Goal: Task Accomplishment & Management: Use online tool/utility

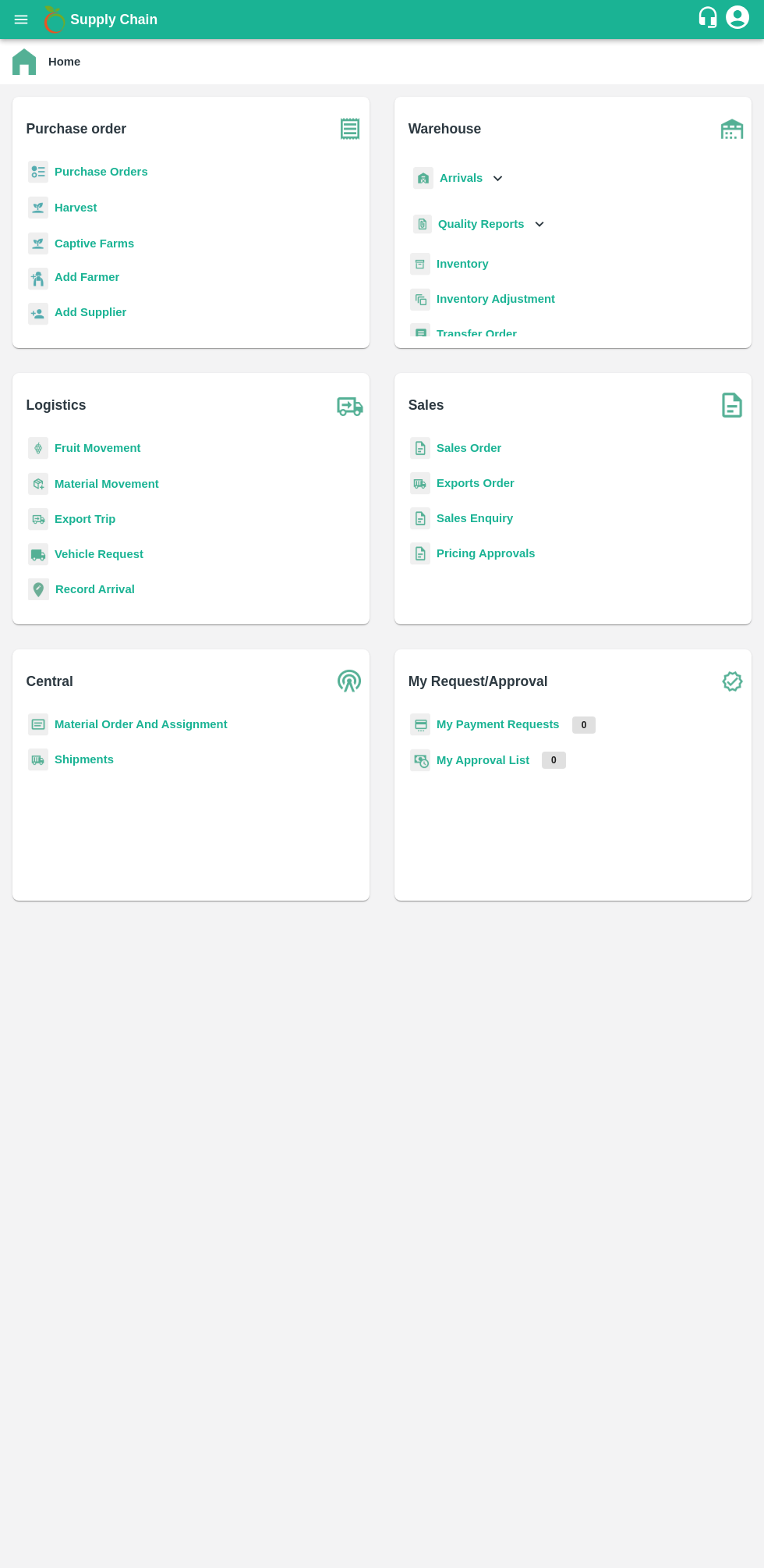
click at [446, 447] on b "Sales Order" at bounding box center [469, 447] width 65 height 12
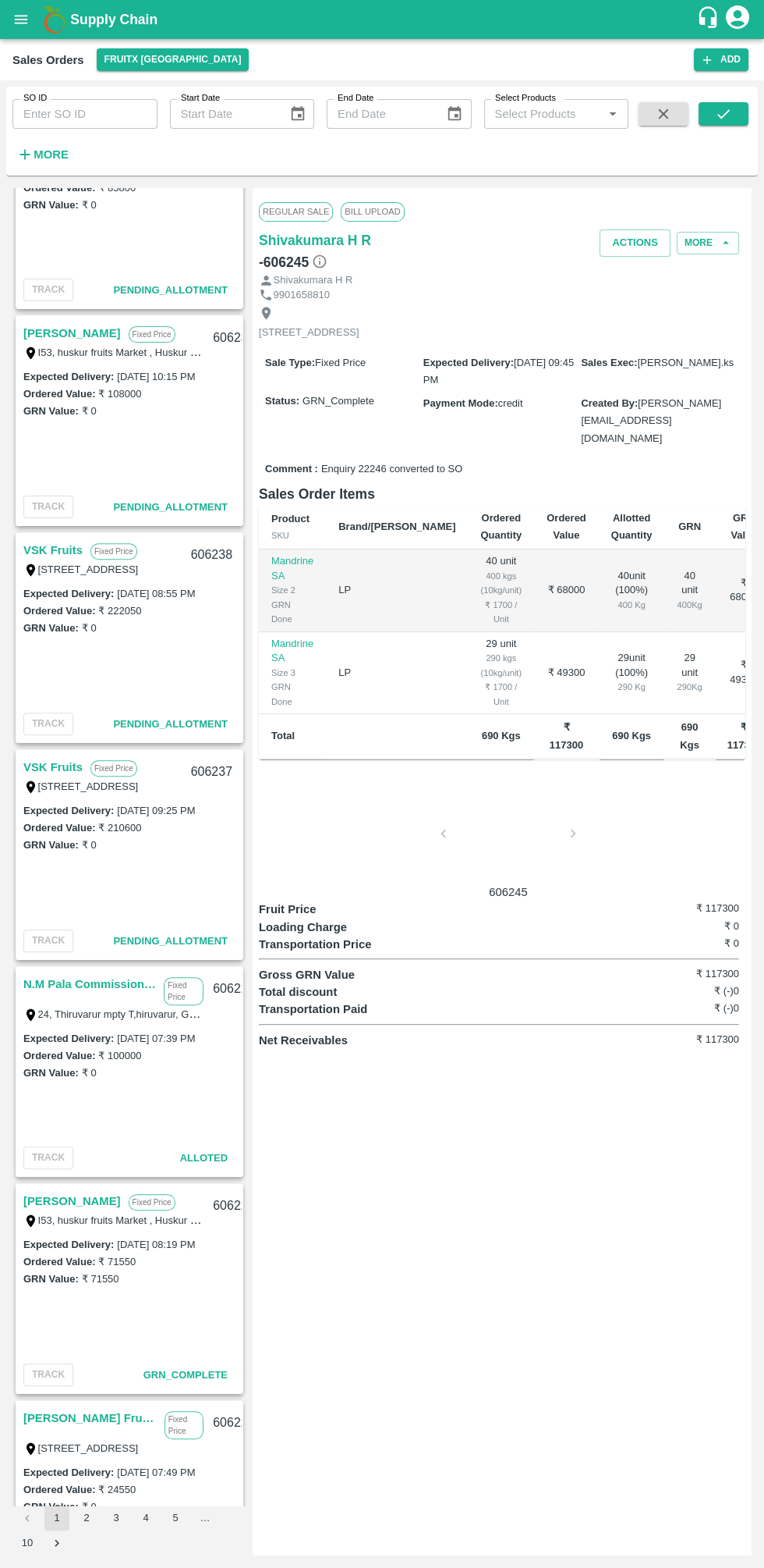
scroll to position [750, 0]
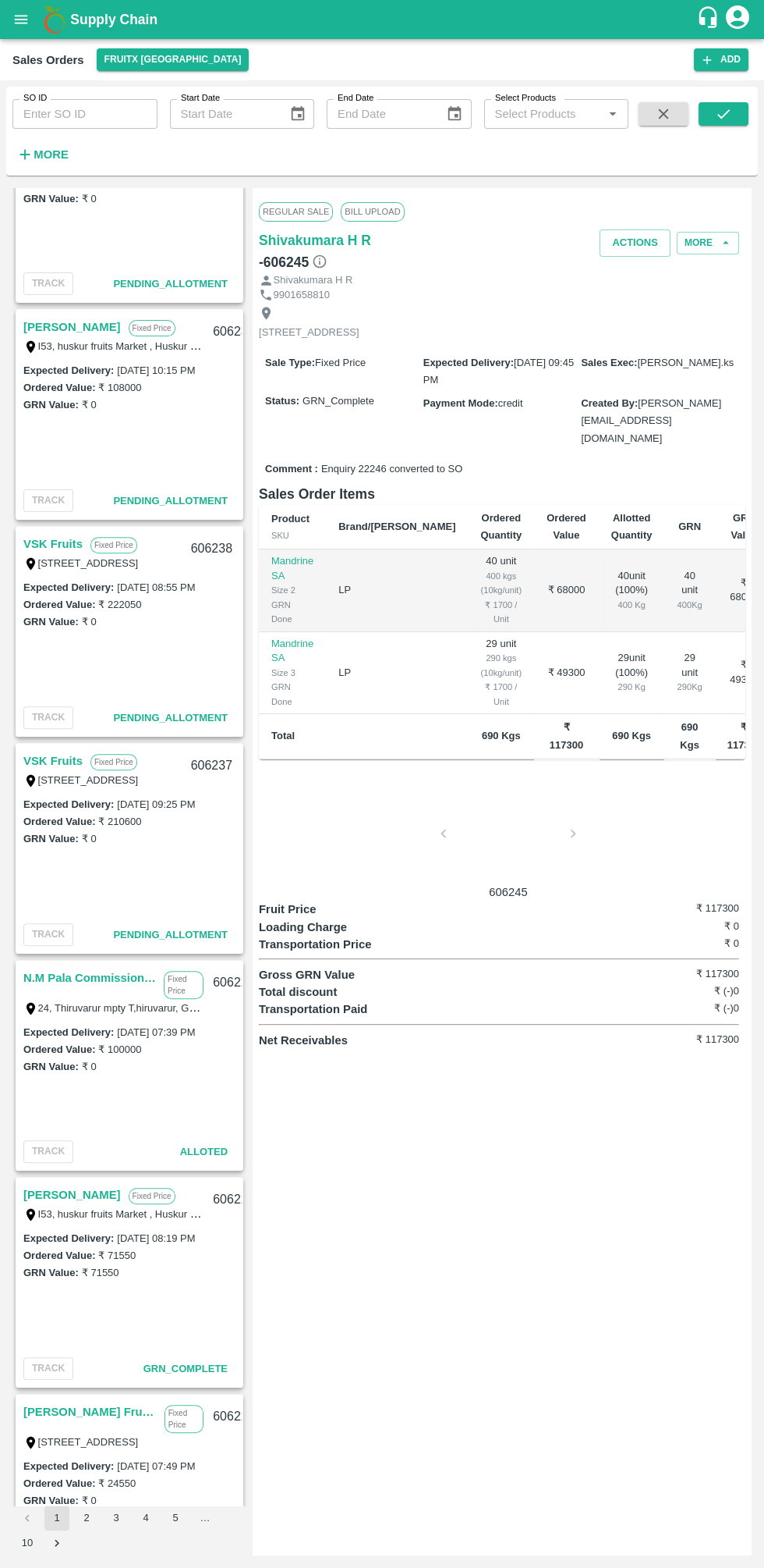
click at [54, 764] on link "VSK Fruits" at bounding box center [53, 761] width 59 height 20
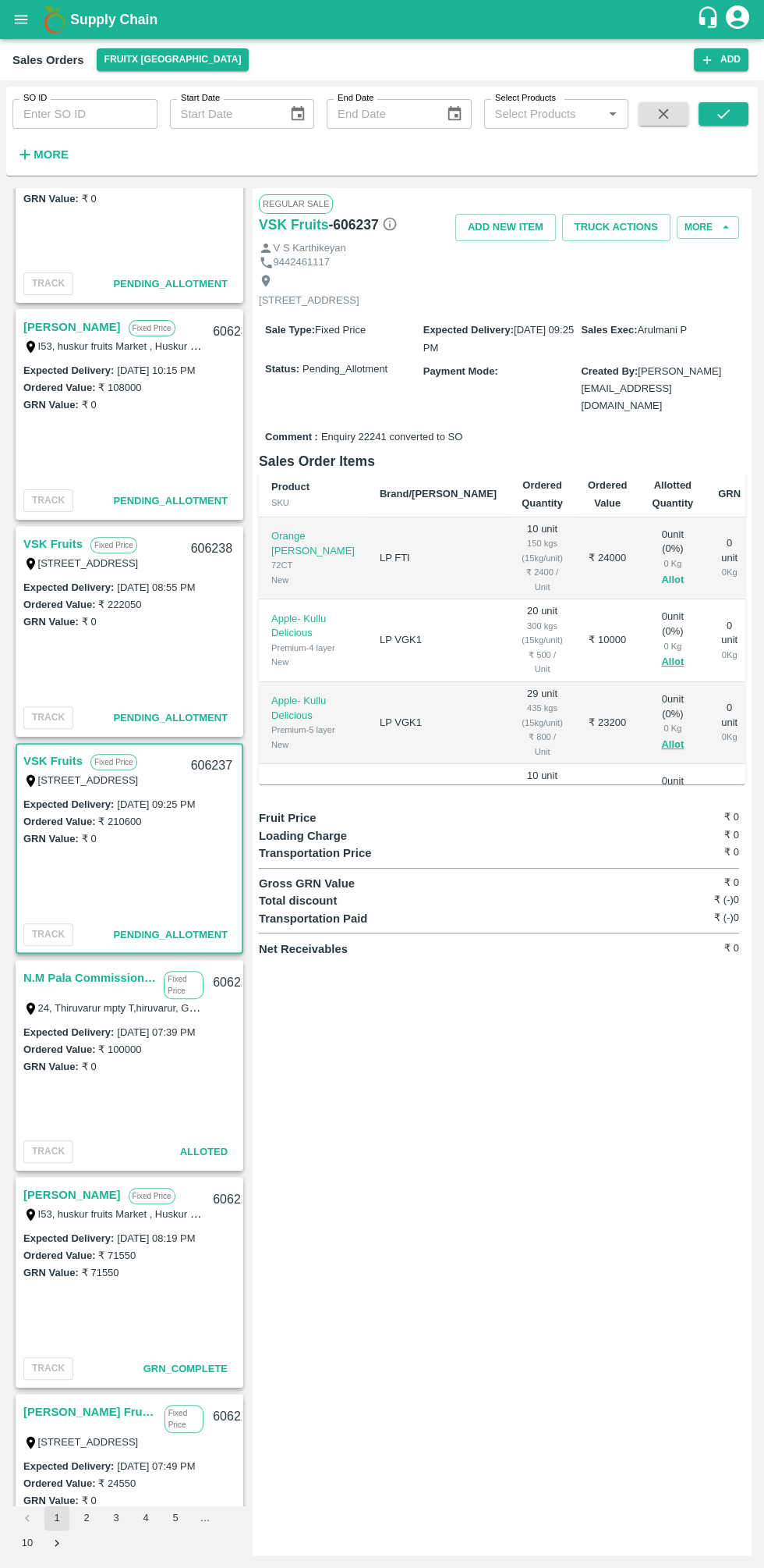
click at [662, 571] on button "Allot" at bounding box center [673, 579] width 22 height 18
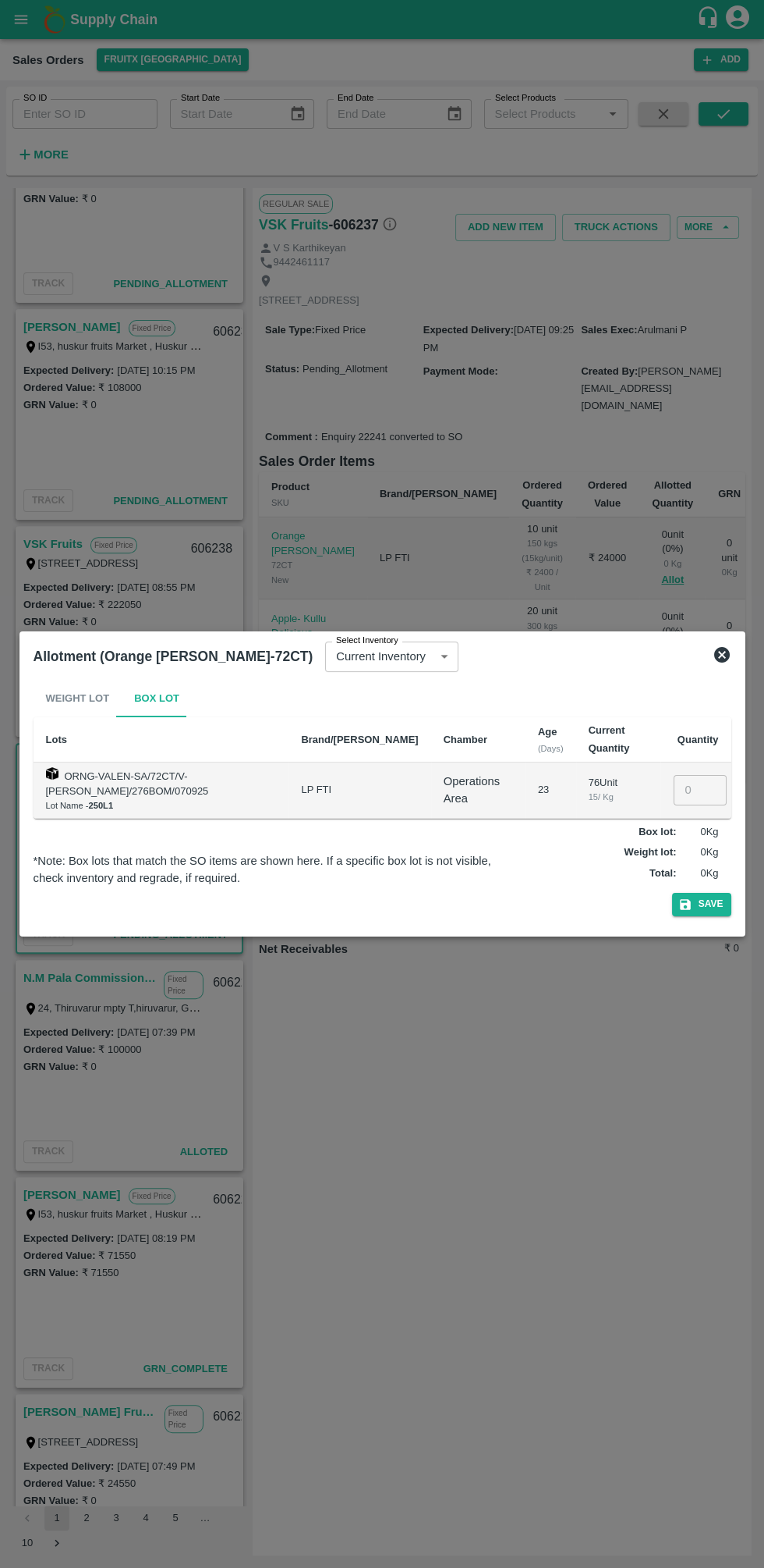
click at [703, 788] on input "number" at bounding box center [700, 790] width 53 height 30
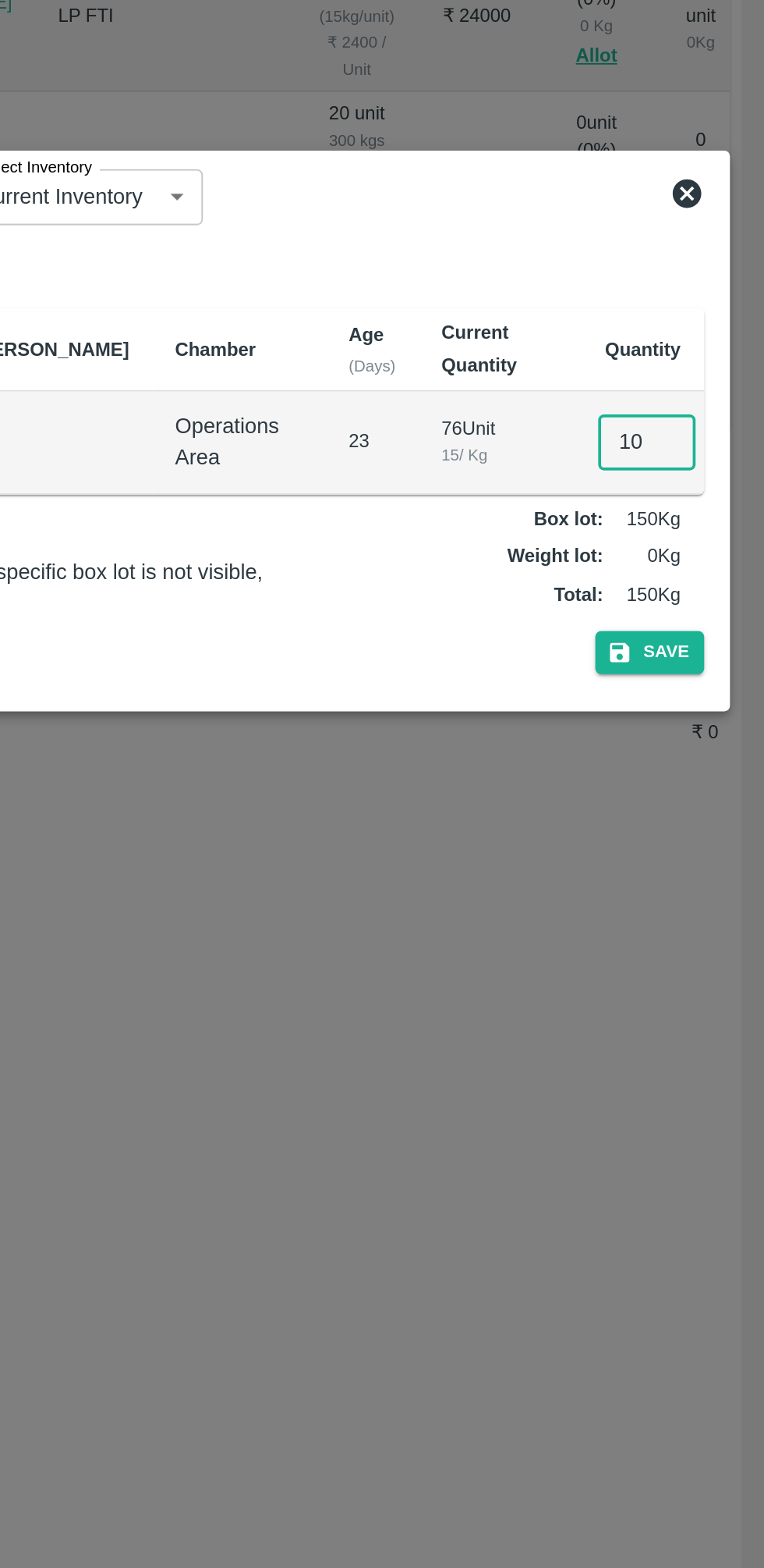
type input "10"
click at [713, 927] on div "Weight Lot Box Lot Lots Brand/Marka Chamber Age (Days) Current Quantity Quantit…" at bounding box center [382, 801] width 711 height 255
click at [709, 906] on button "Save" at bounding box center [702, 904] width 59 height 22
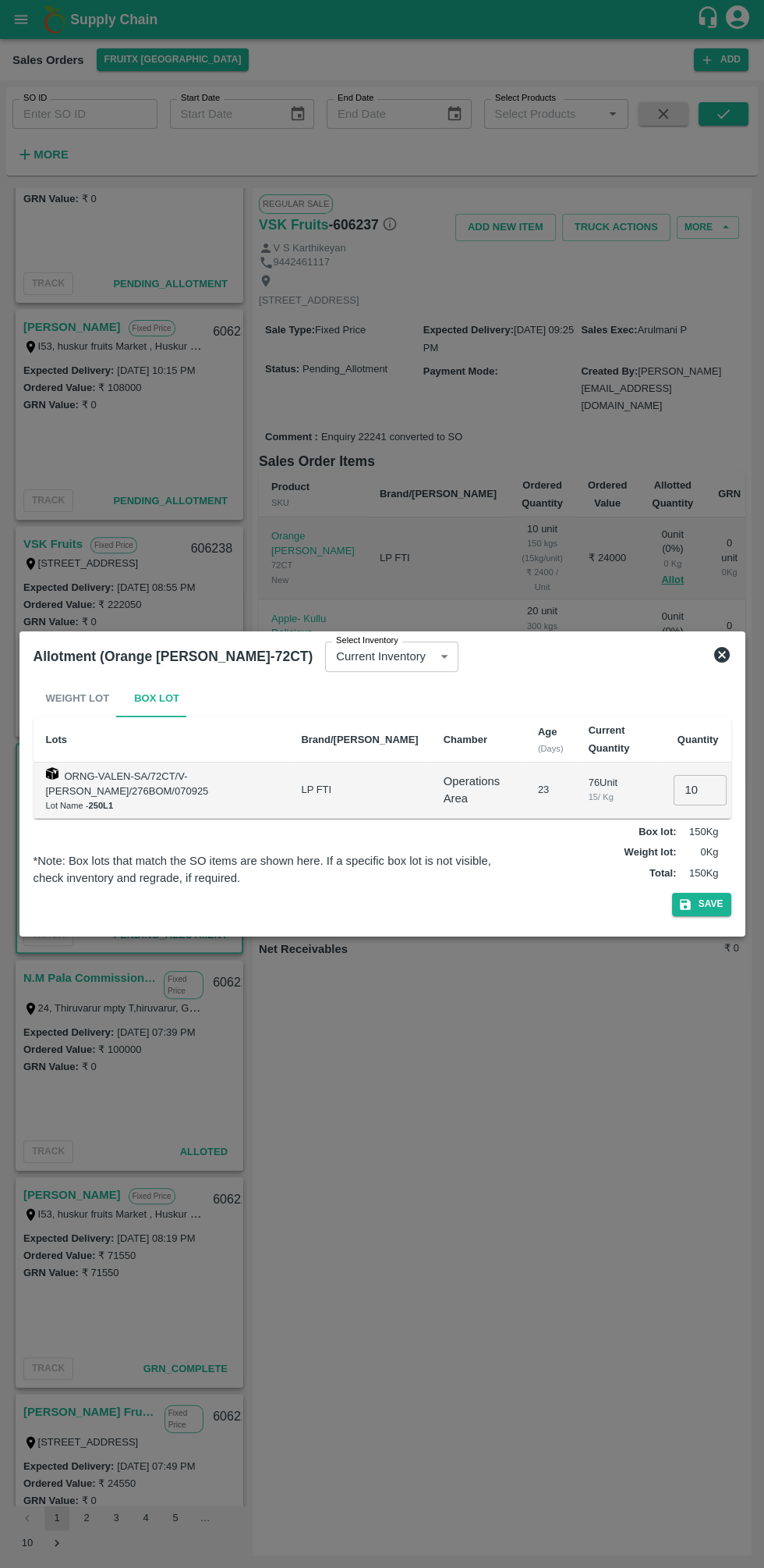
click at [721, 656] on icon at bounding box center [722, 655] width 19 height 19
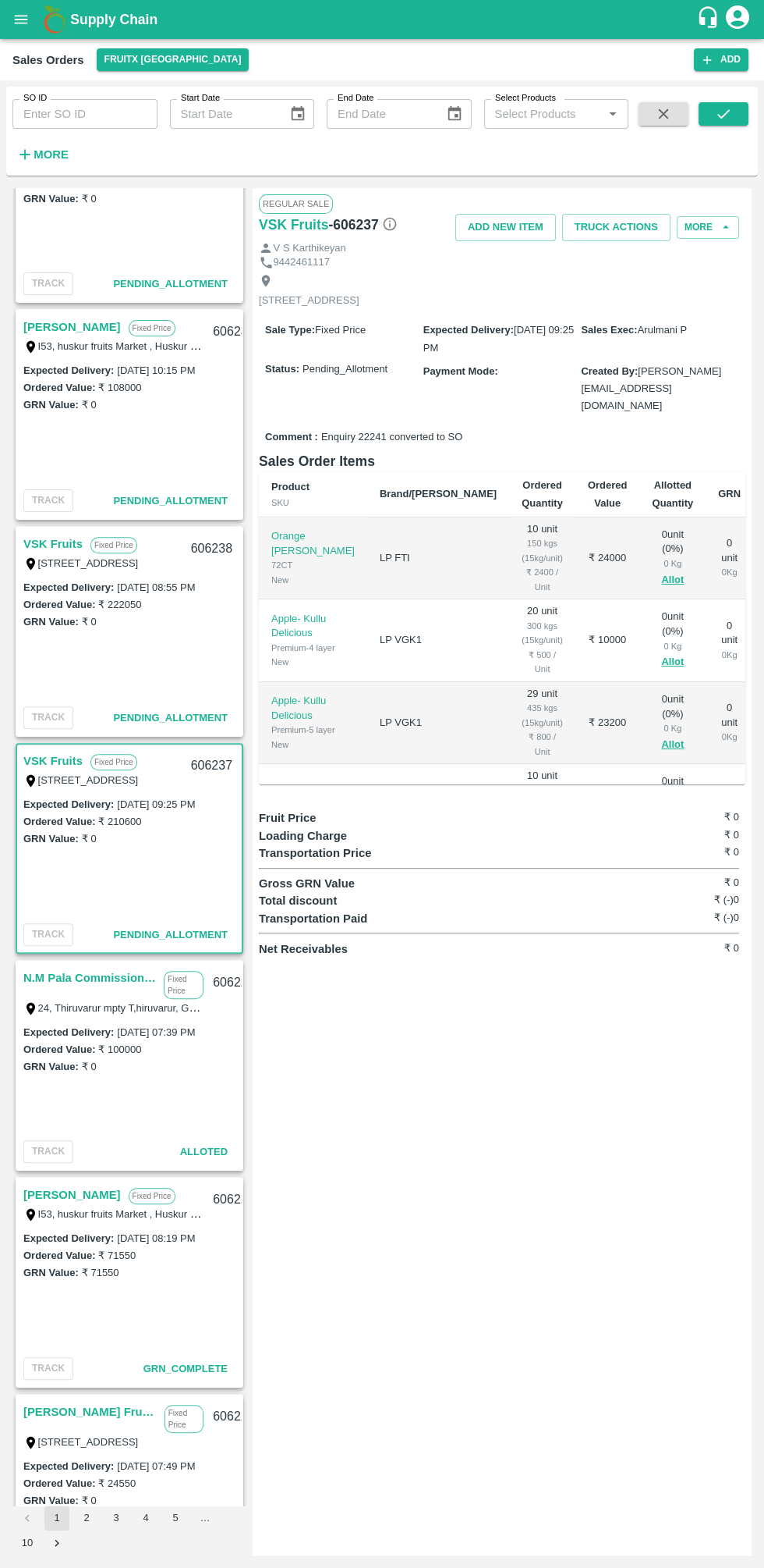
click at [59, 543] on link "VSK Fruits" at bounding box center [53, 544] width 59 height 20
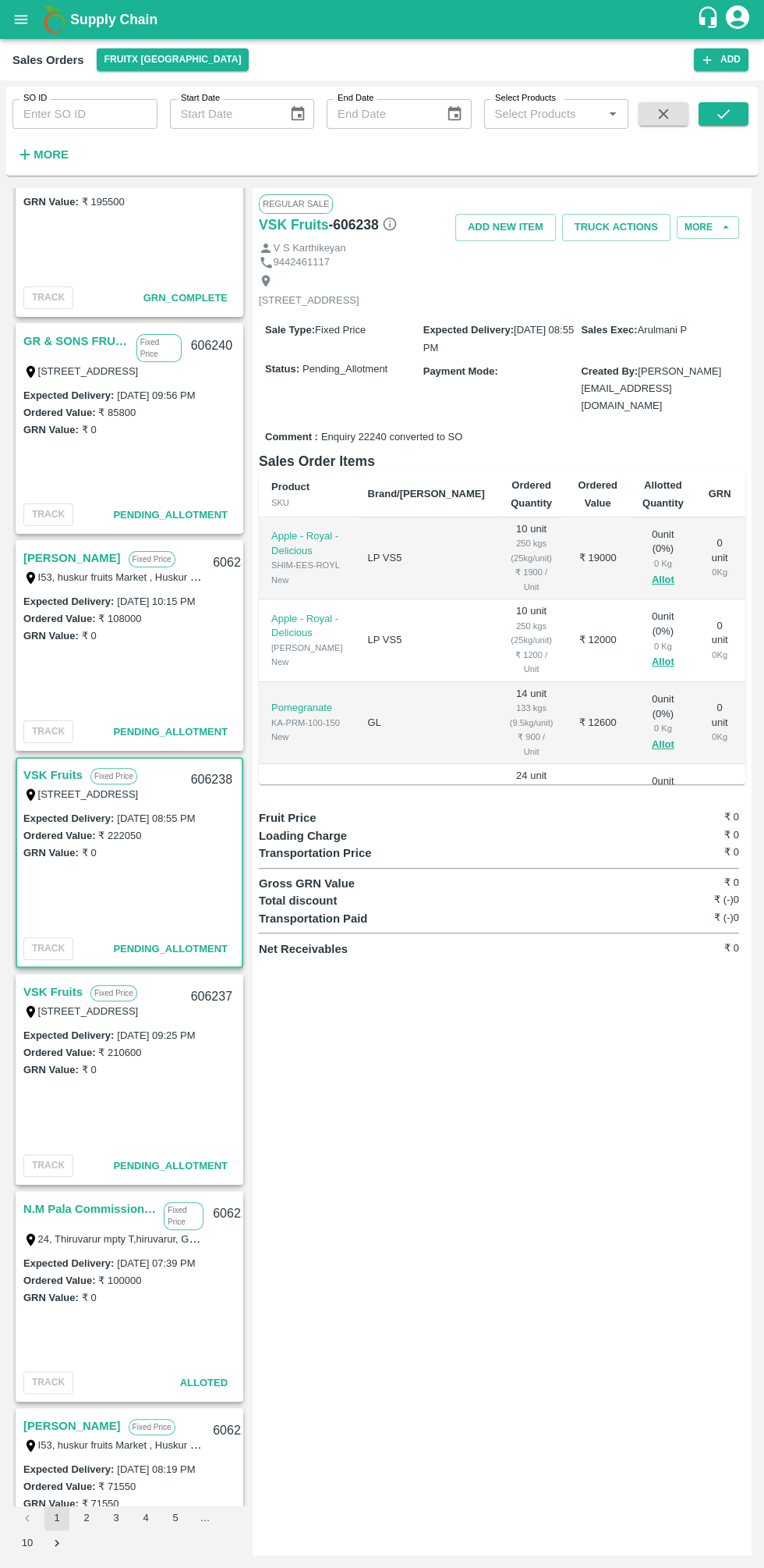
scroll to position [520, 0]
click at [80, 559] on link "[PERSON_NAME]" at bounding box center [72, 557] width 98 height 20
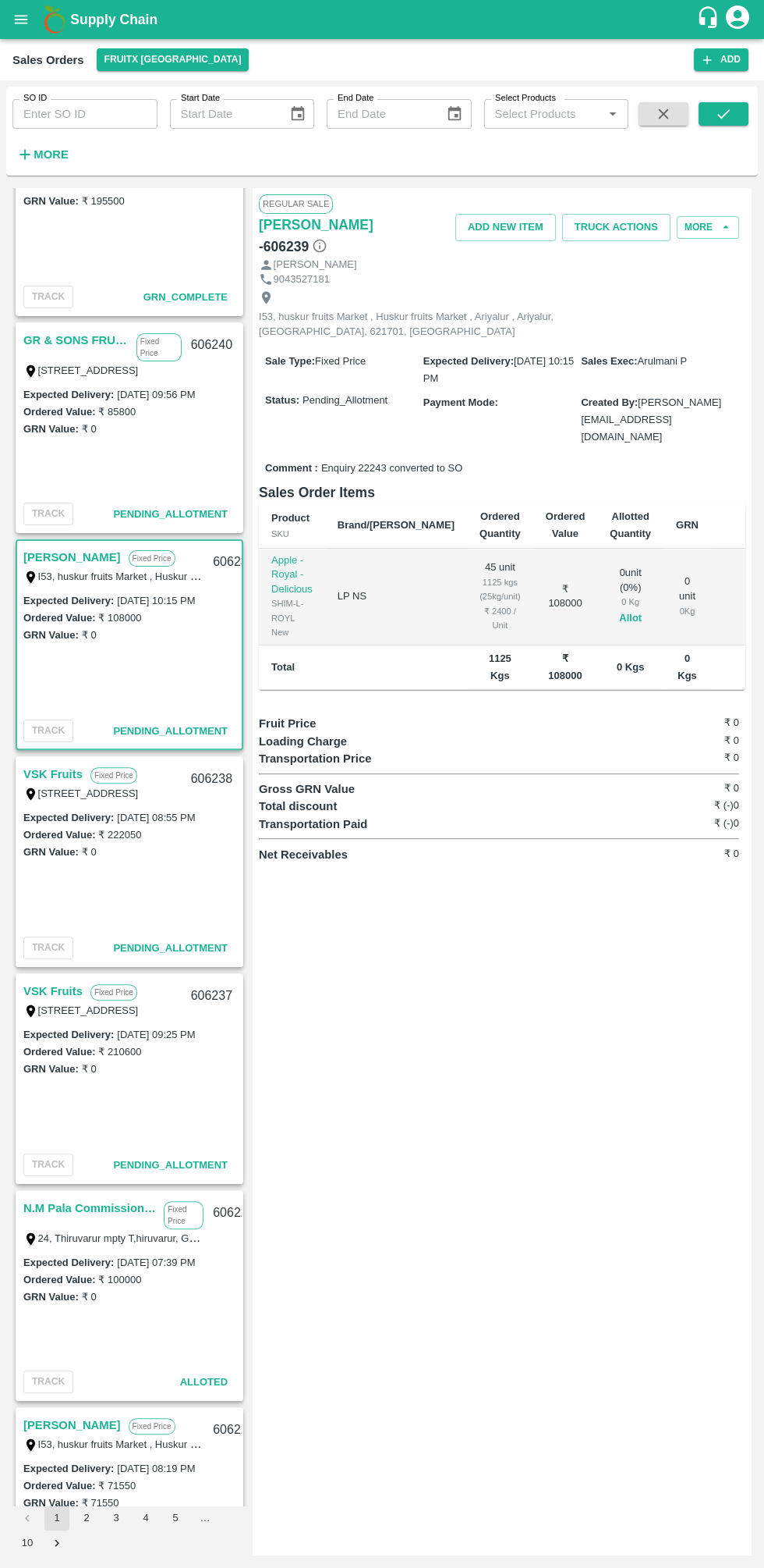
click at [619, 609] on button "Allot" at bounding box center [630, 618] width 22 height 18
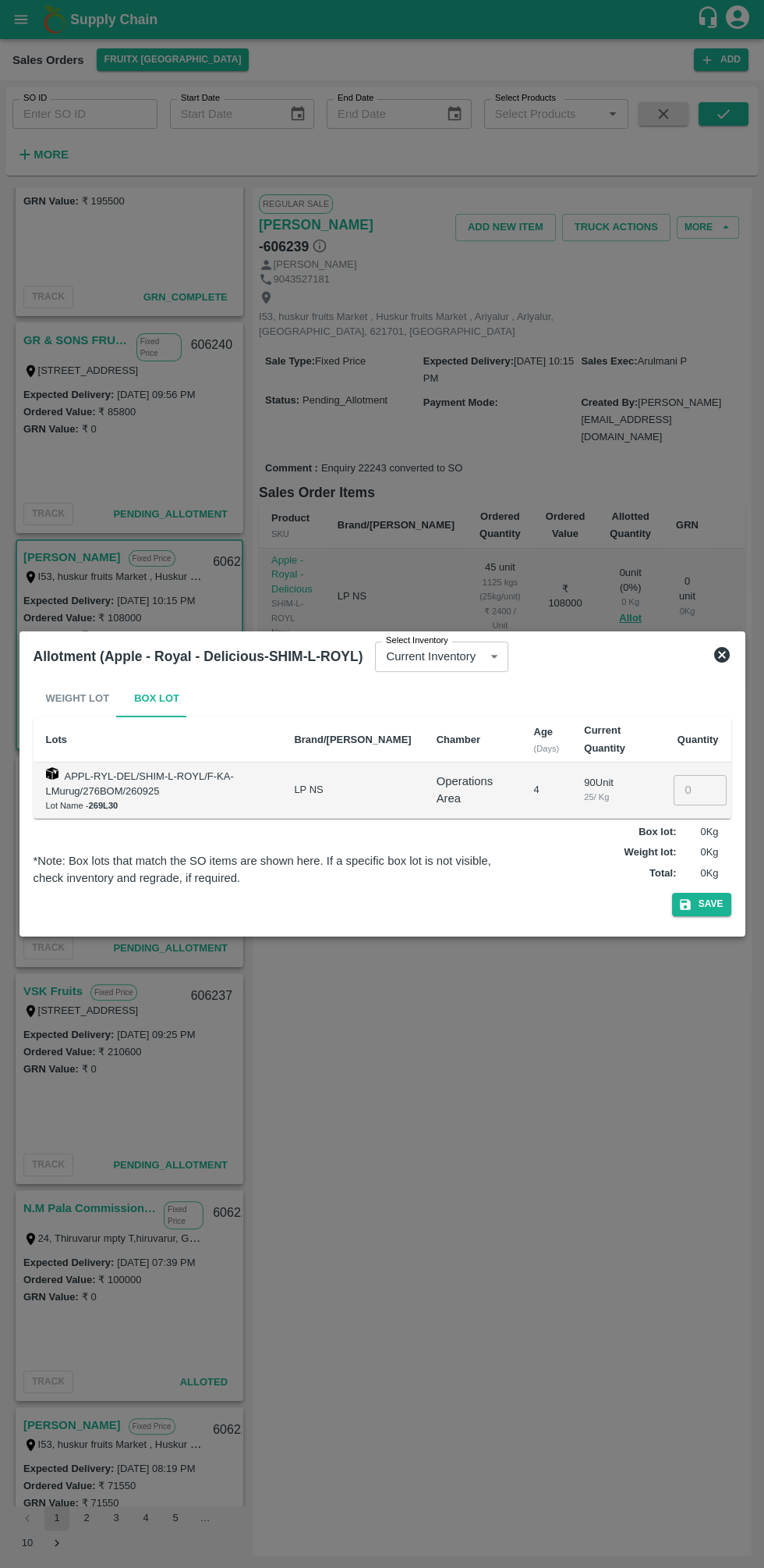
click at [698, 790] on input "number" at bounding box center [700, 790] width 53 height 30
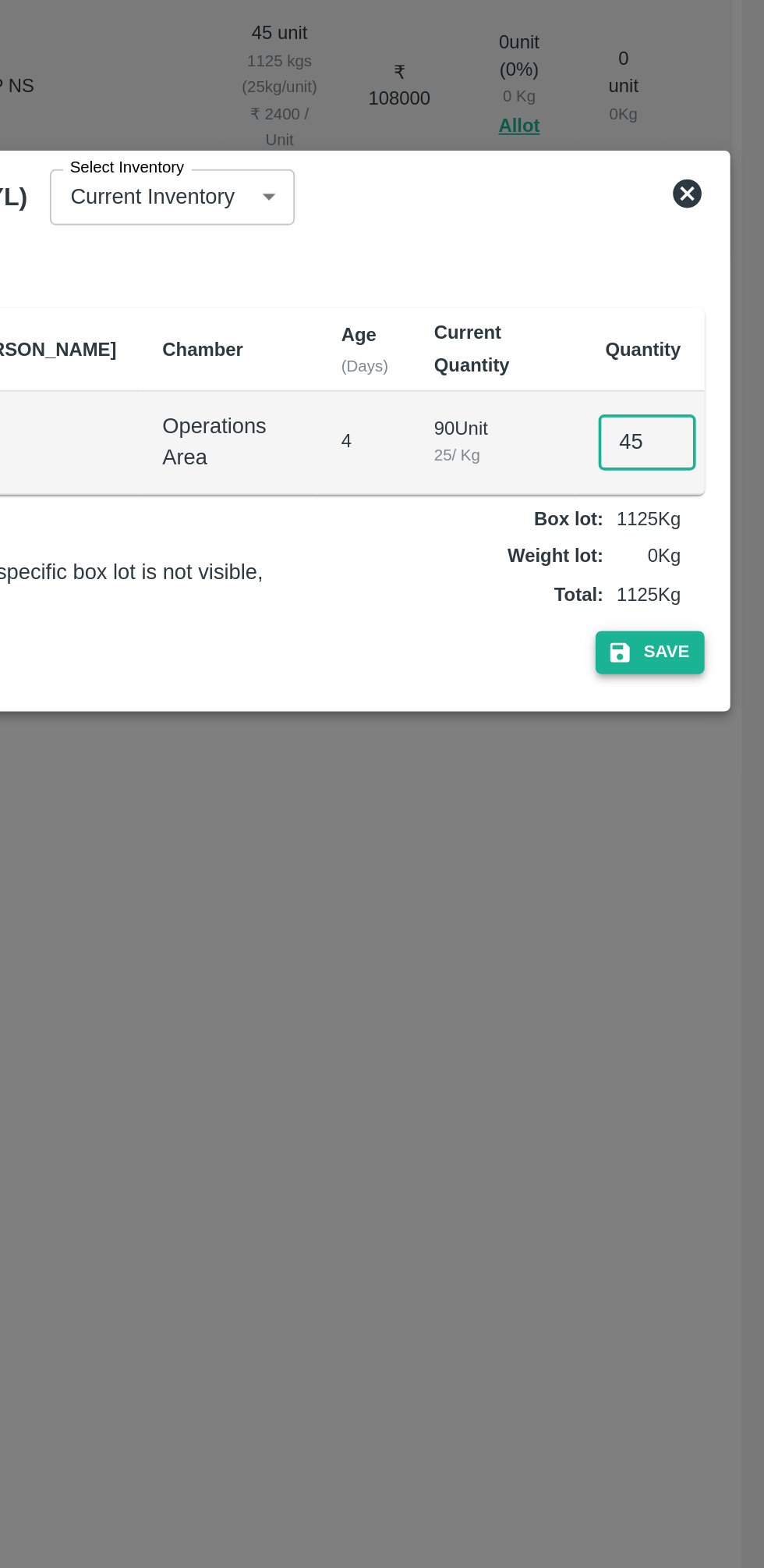
type input "45"
click at [705, 915] on button "Save" at bounding box center [702, 904] width 59 height 22
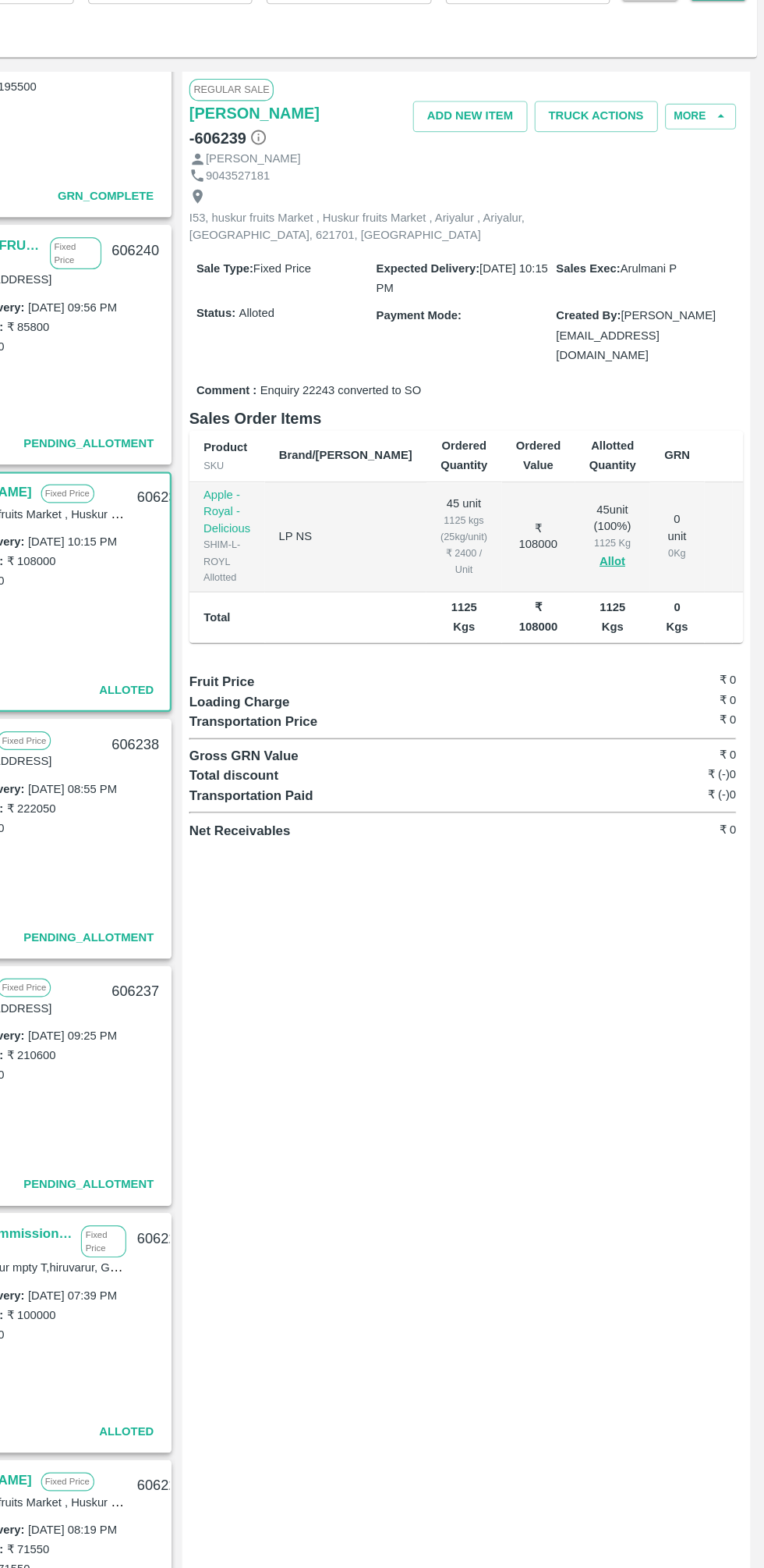
scroll to position [0, 75]
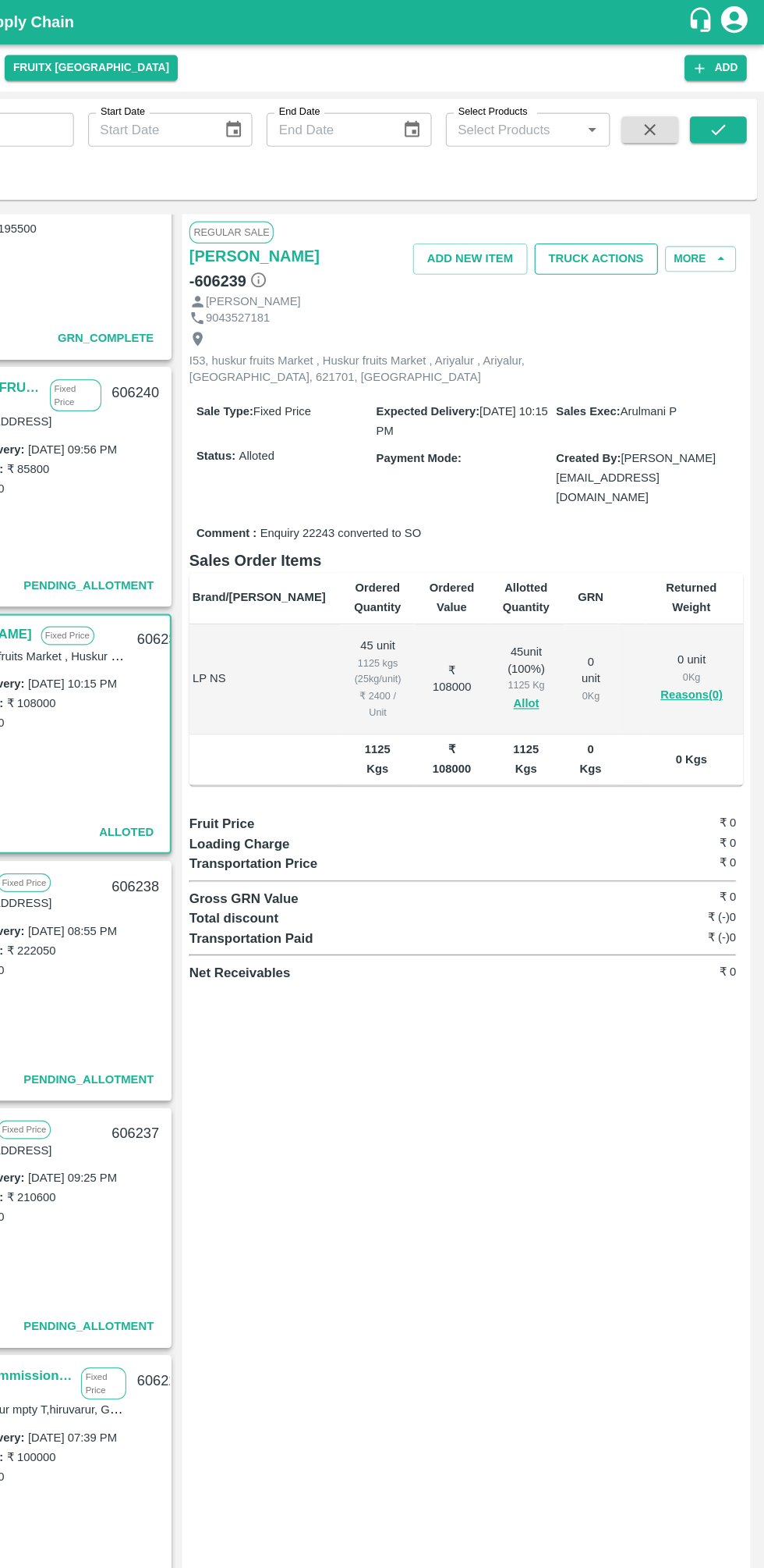
click at [647, 226] on button "Truck Actions" at bounding box center [616, 227] width 109 height 27
click at [539, 881] on div at bounding box center [382, 784] width 764 height 1568
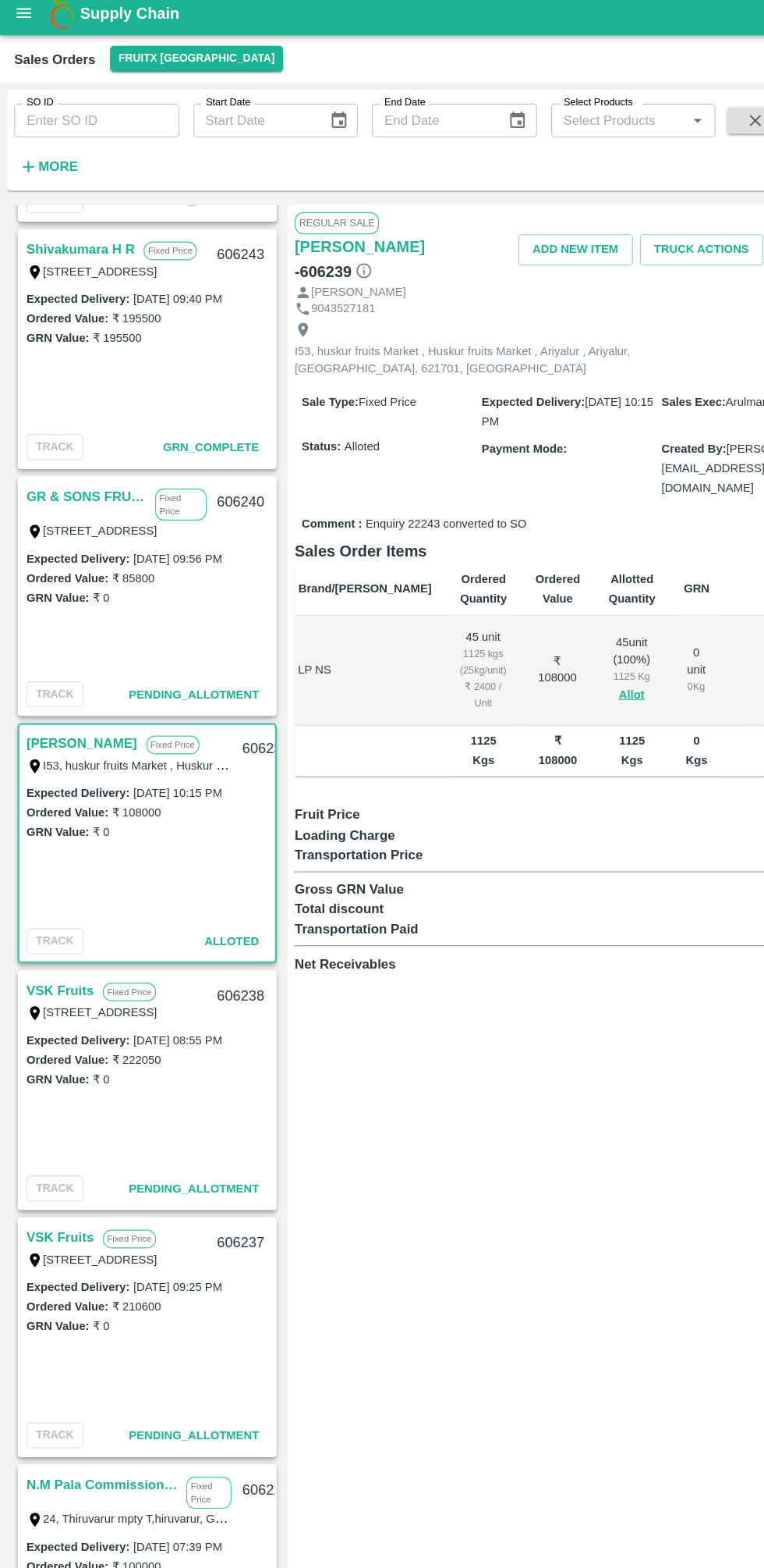
scroll to position [380, 0]
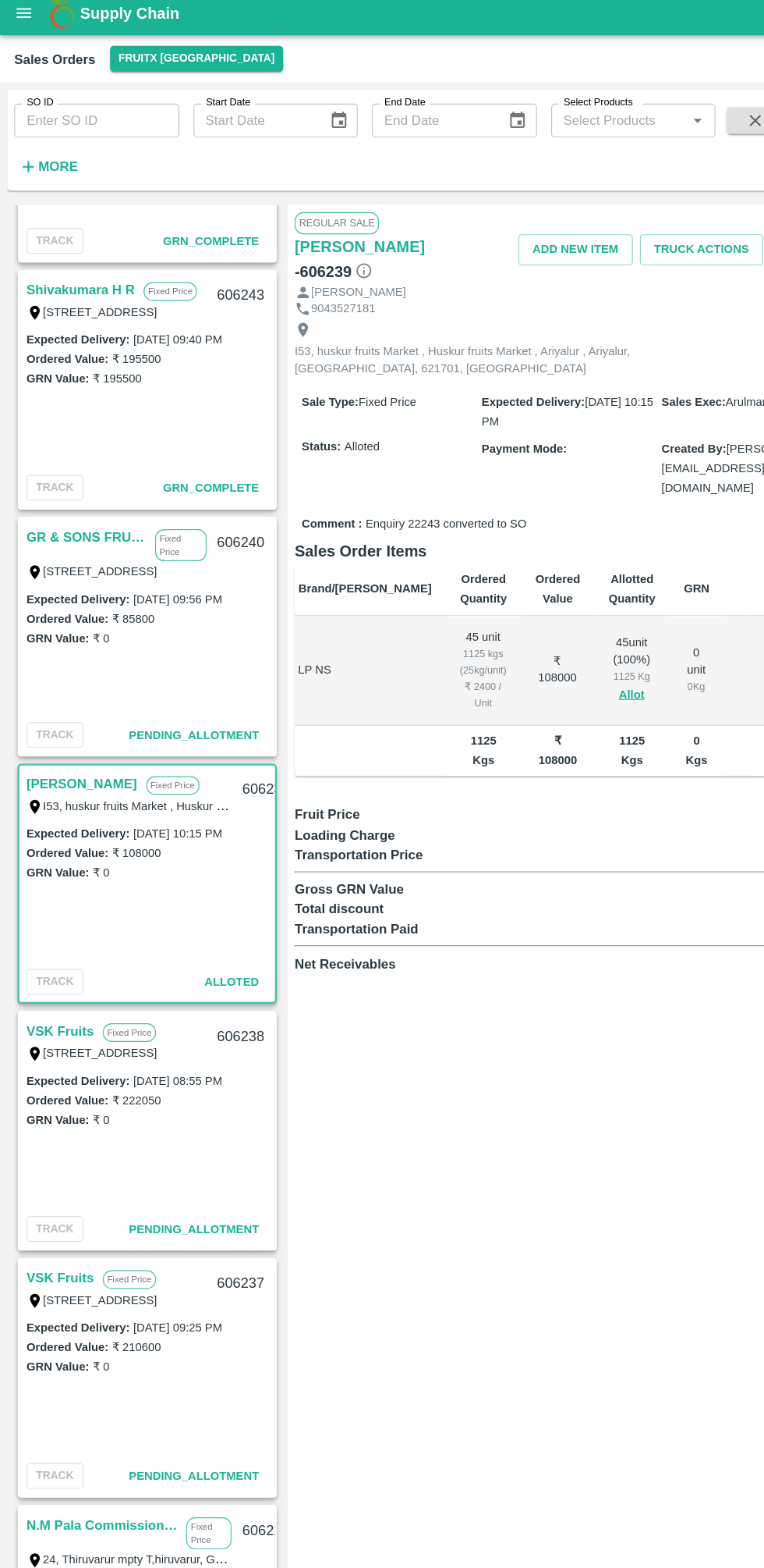
click at [108, 476] on link "GR & SONS FRUITS" at bounding box center [75, 480] width 105 height 20
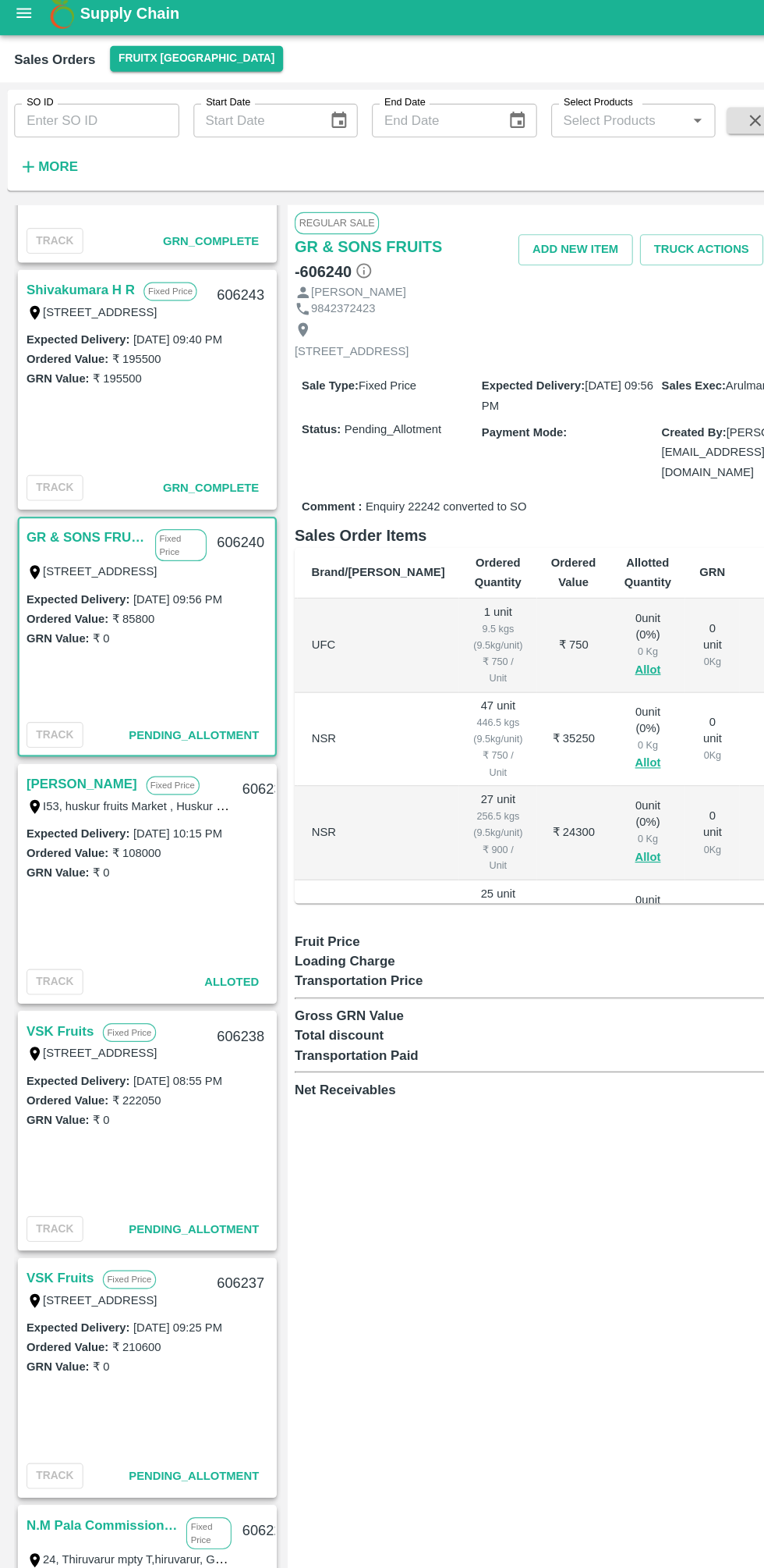
scroll to position [0, 100]
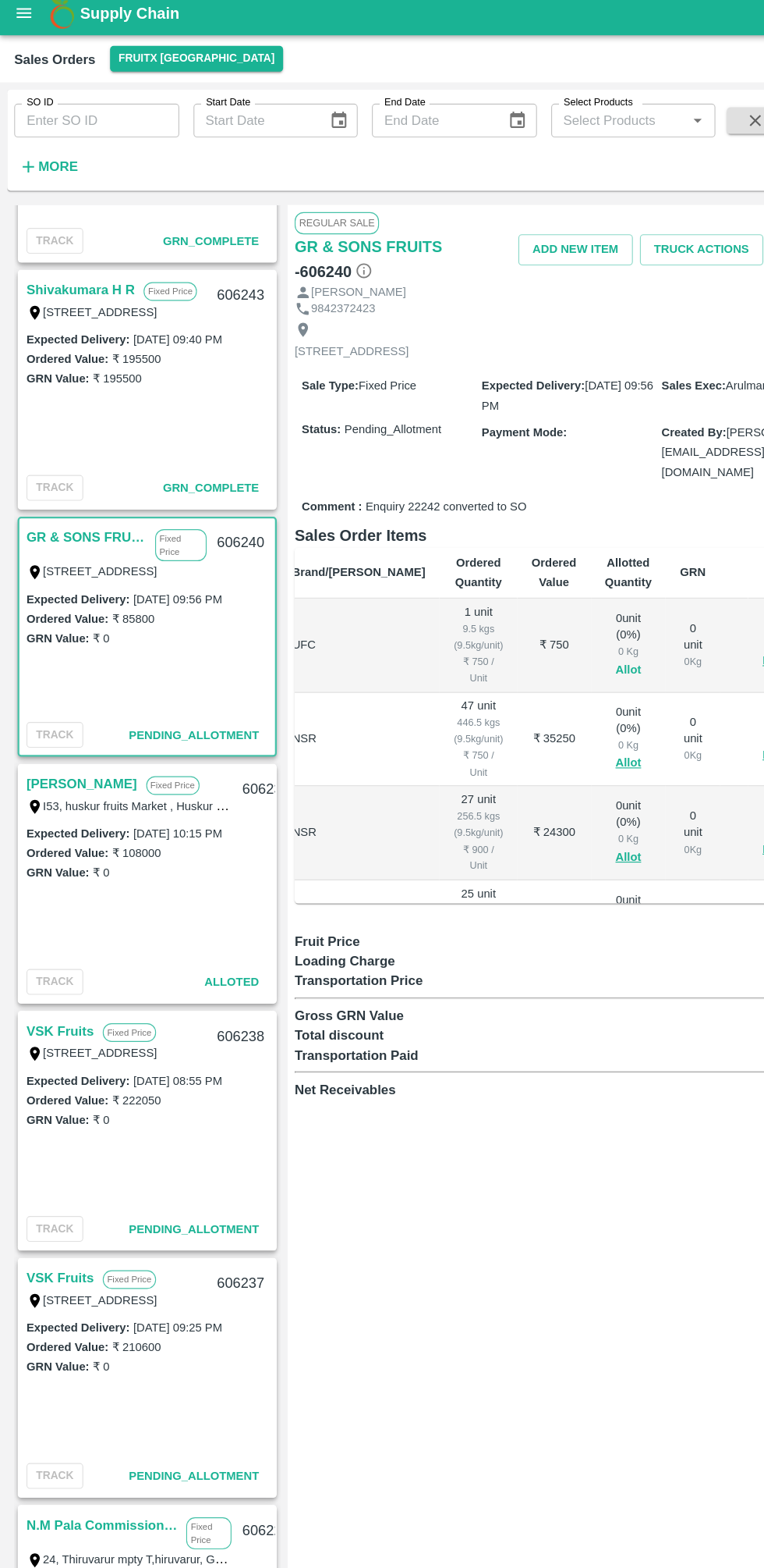
click at [541, 588] on button "Allot" at bounding box center [552, 596] width 22 height 18
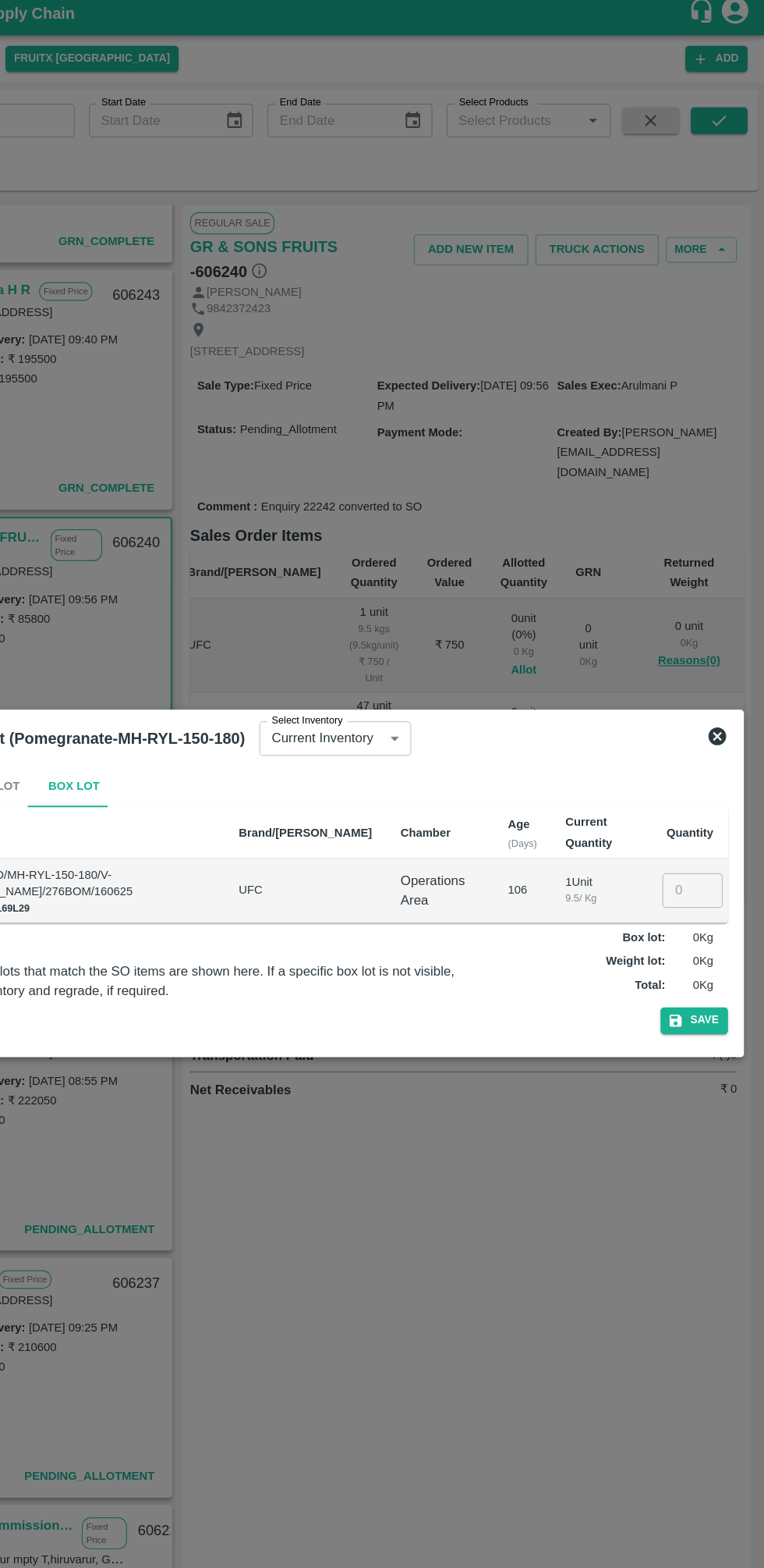
scroll to position [0, 0]
click at [700, 786] on input "number" at bounding box center [700, 790] width 53 height 30
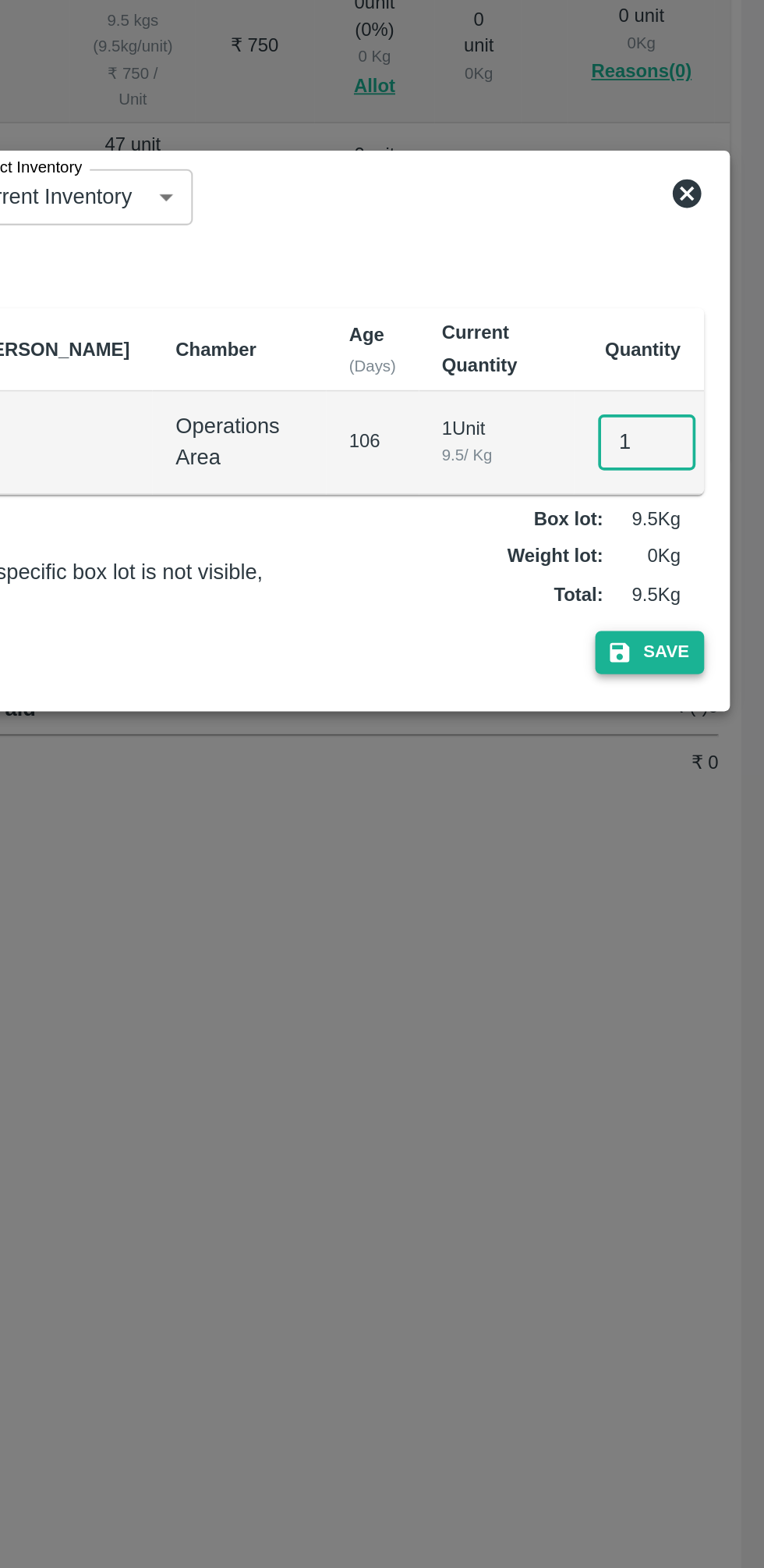
type input "1"
click at [720, 915] on button "Save" at bounding box center [702, 904] width 59 height 22
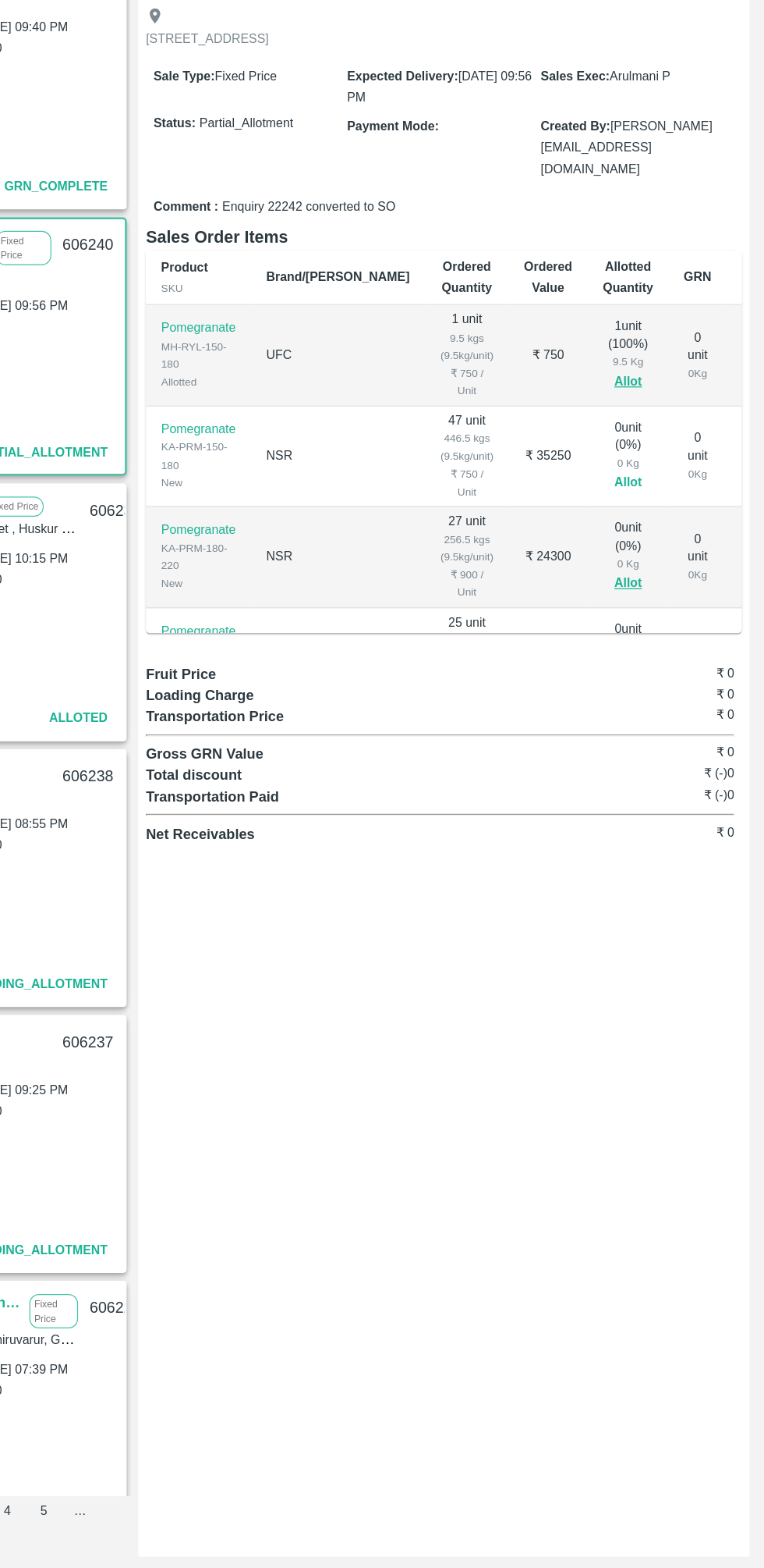
click at [641, 670] on button "Allot" at bounding box center [652, 678] width 22 height 18
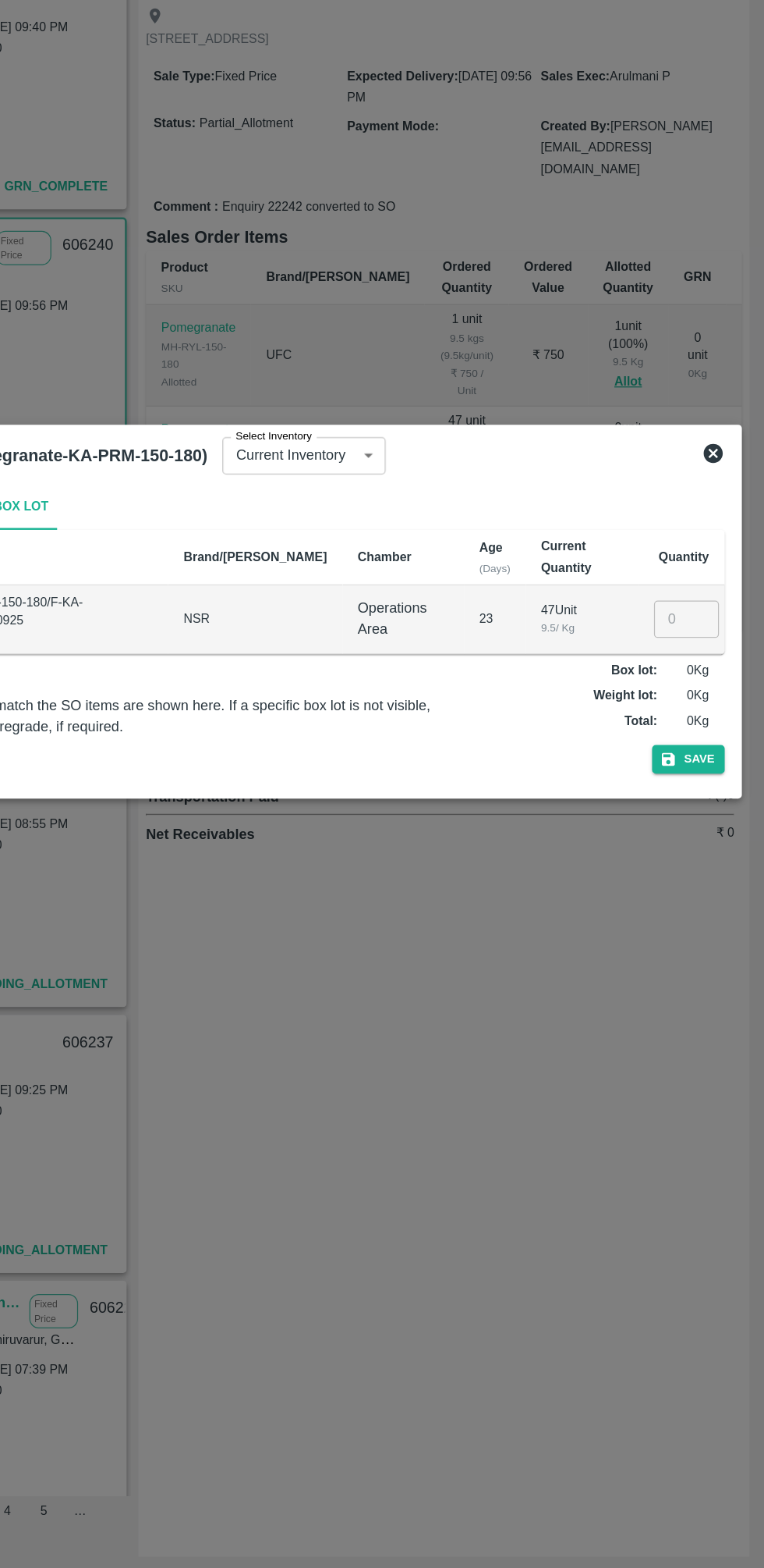
click at [695, 790] on input "number" at bounding box center [700, 790] width 53 height 30
type input "47"
click at [711, 904] on button "Save" at bounding box center [702, 904] width 59 height 22
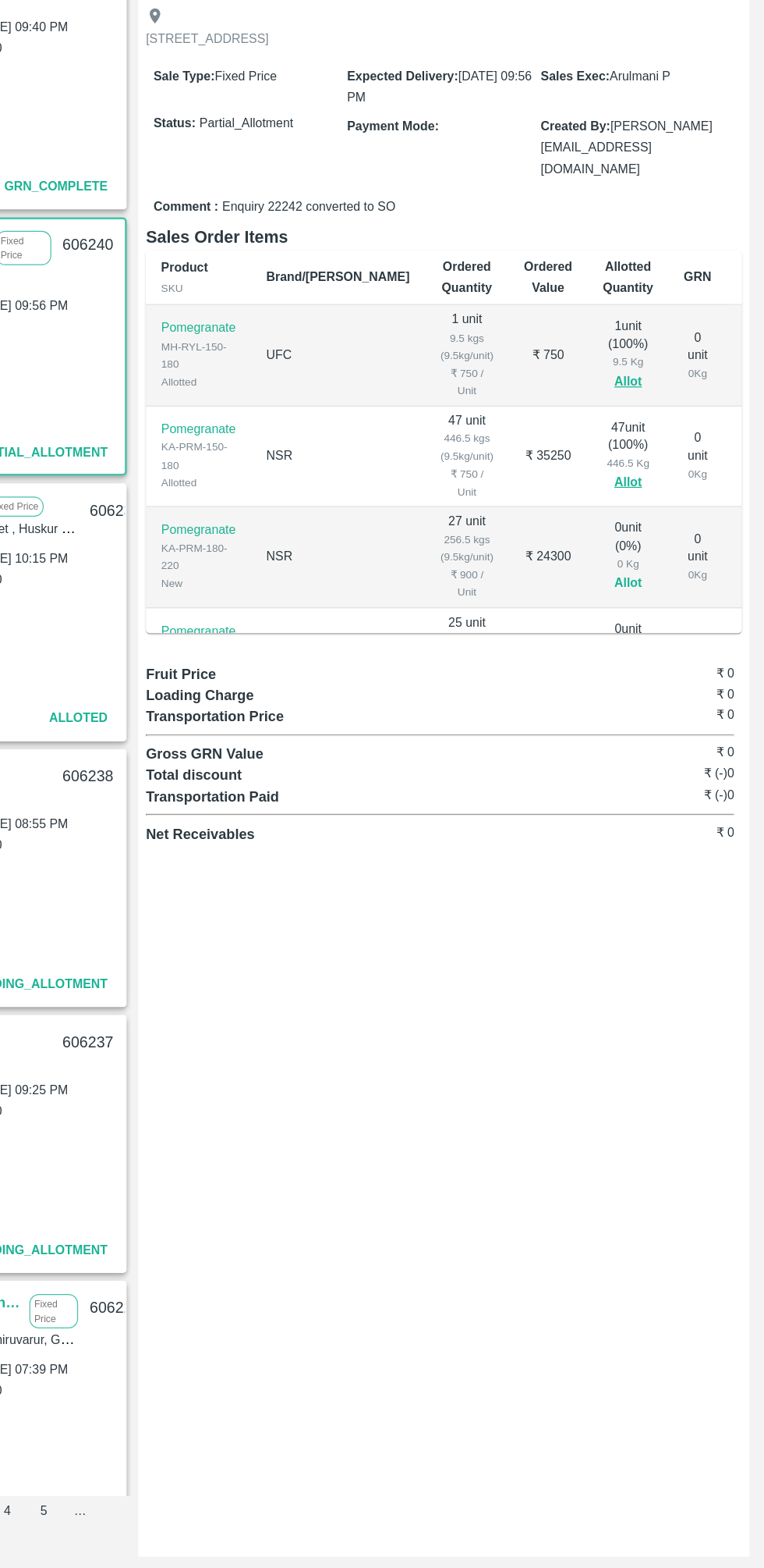
click at [641, 752] on button "Allot" at bounding box center [652, 761] width 22 height 18
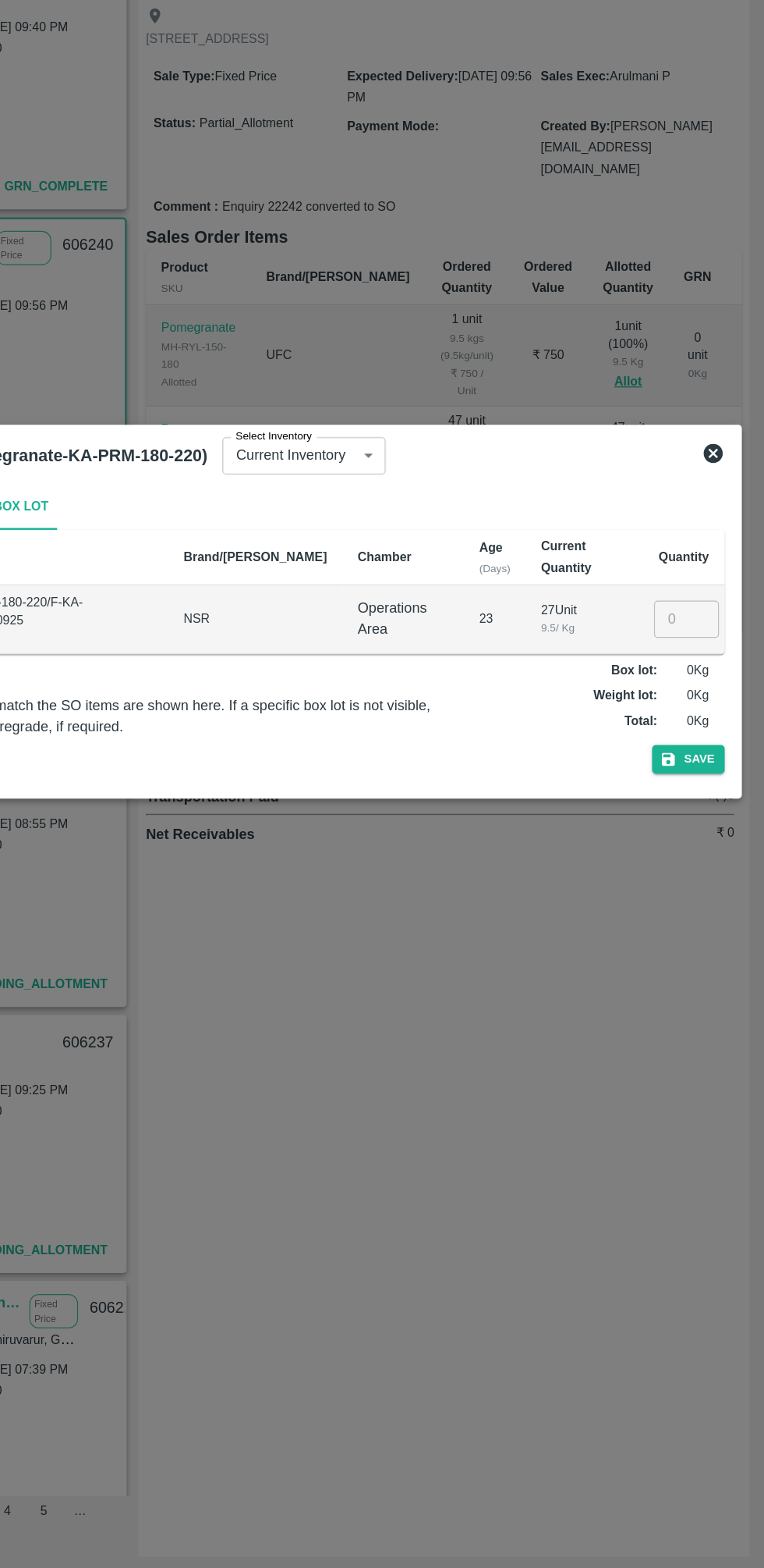
click at [687, 795] on input "number" at bounding box center [700, 790] width 53 height 30
type input "27"
click at [726, 898] on button "Save" at bounding box center [702, 904] width 59 height 22
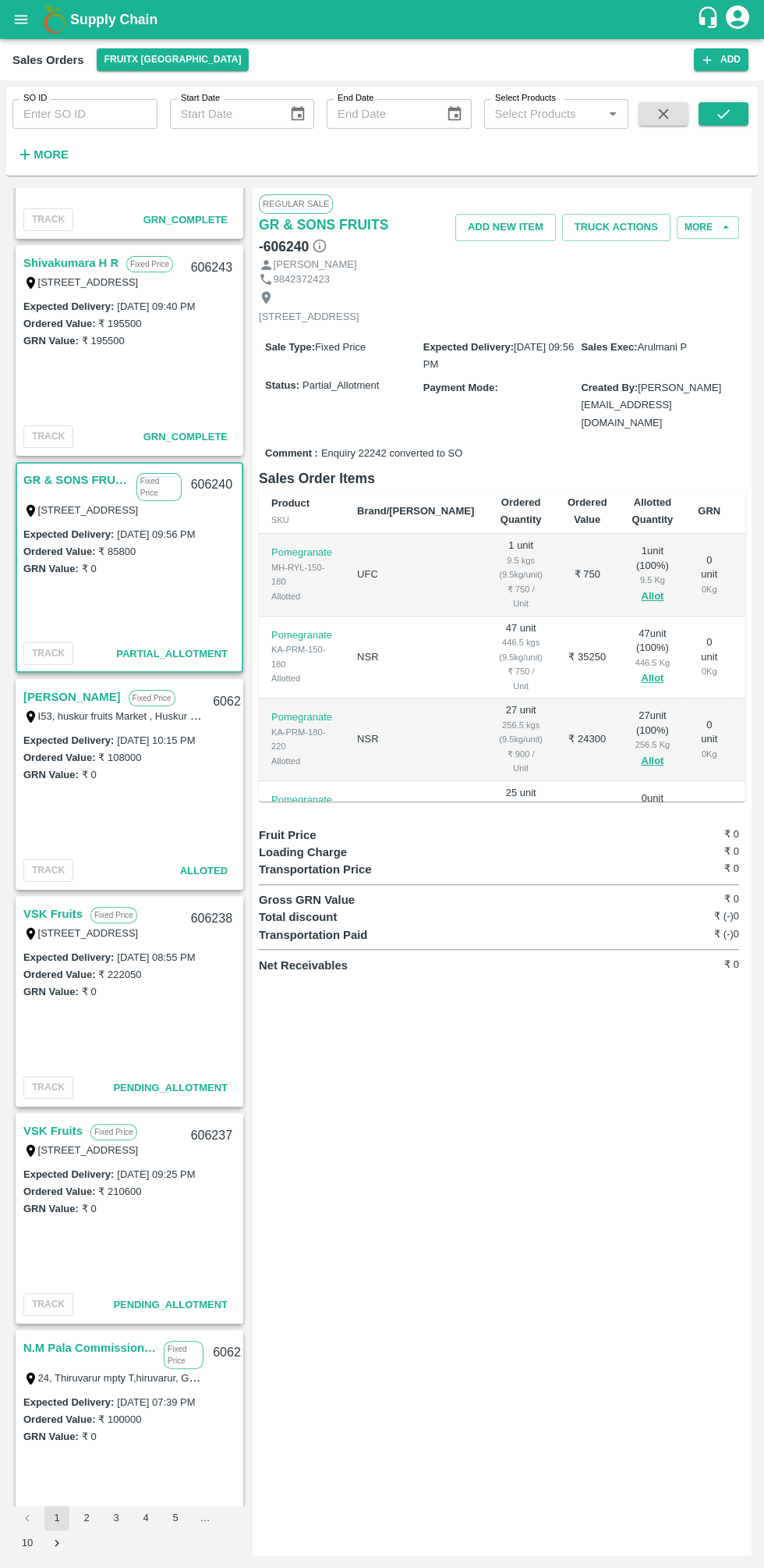
scroll to position [78, 0]
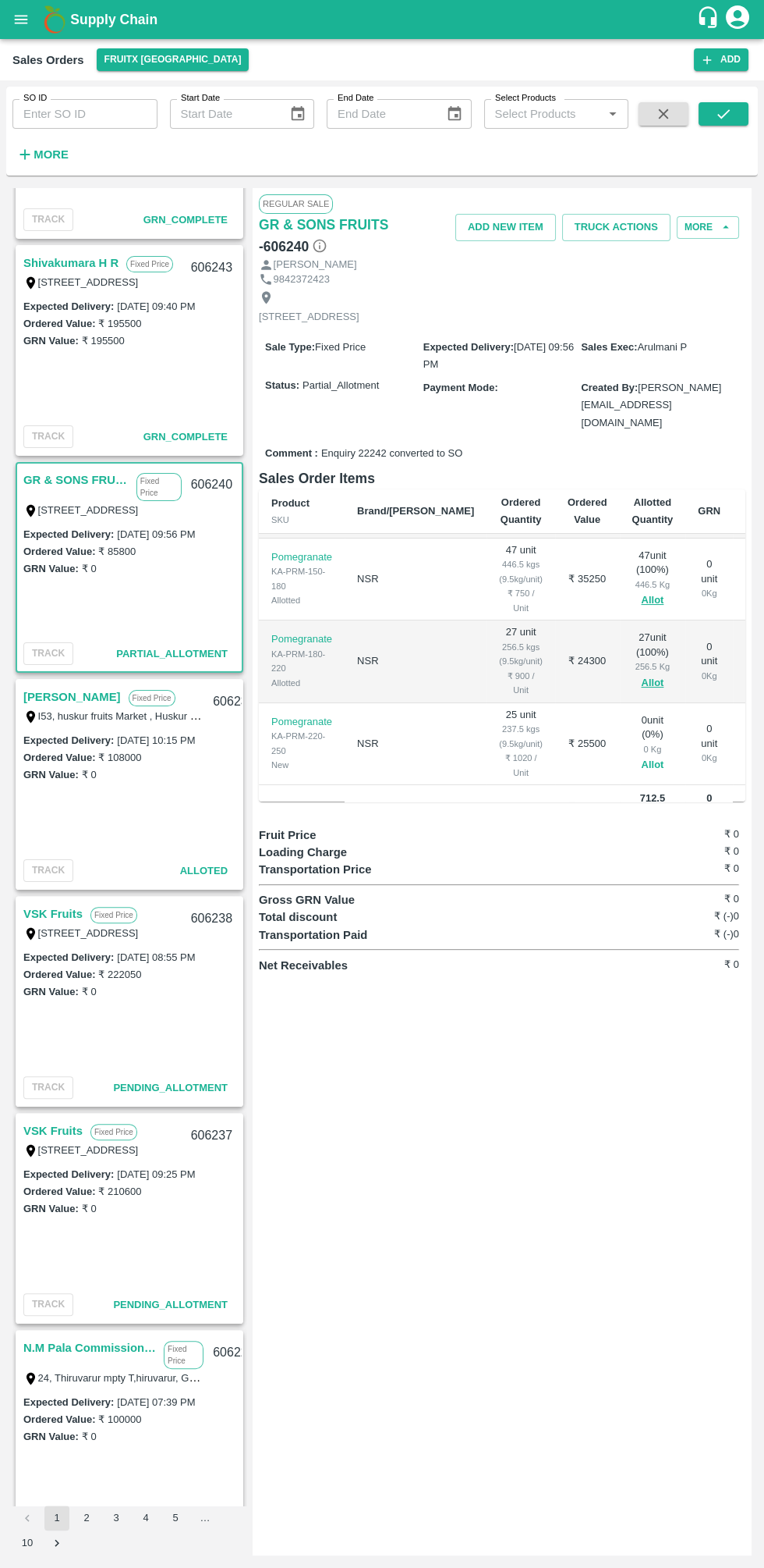
click at [641, 756] on button "Allot" at bounding box center [652, 764] width 22 height 18
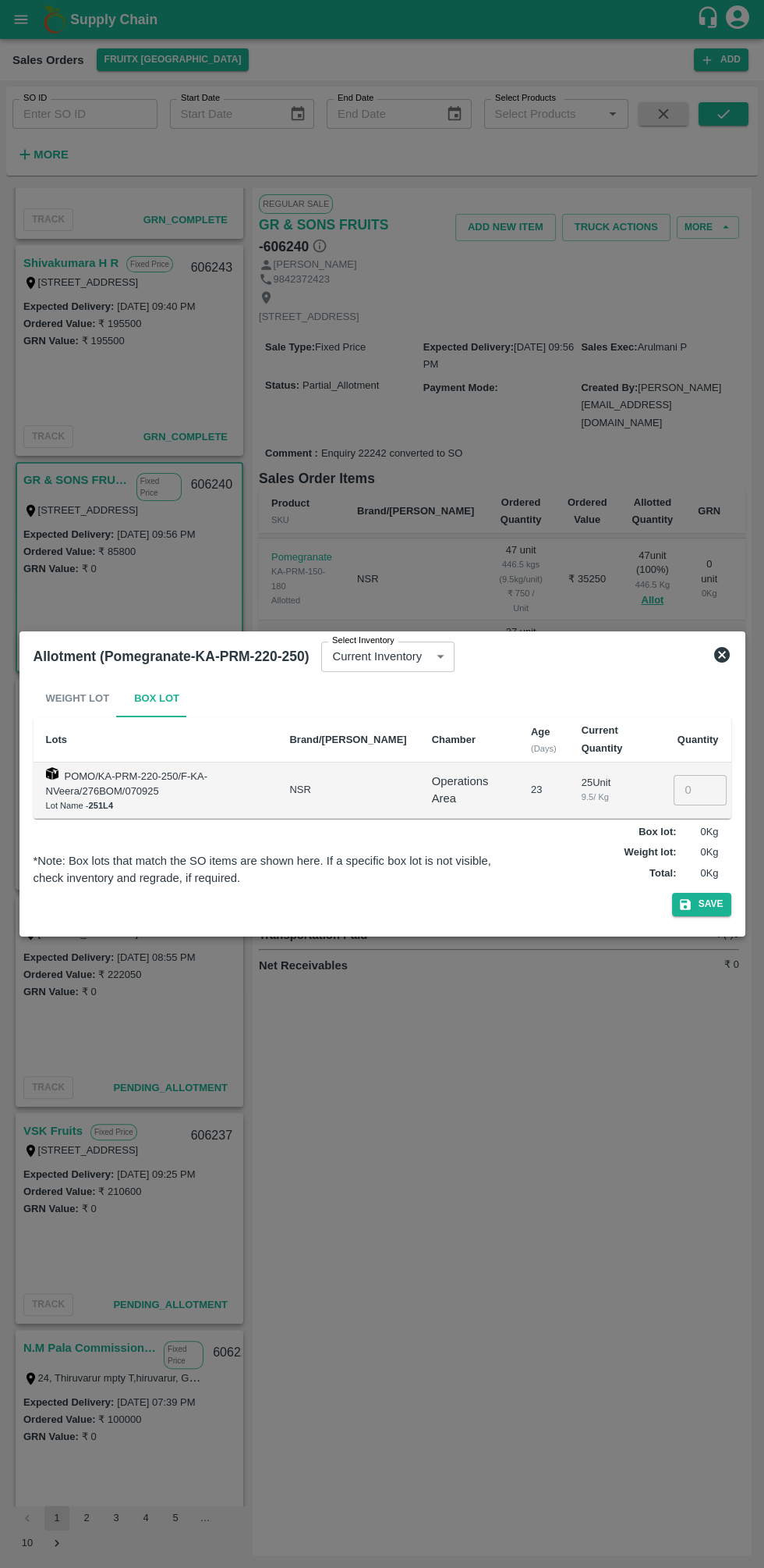
click at [693, 796] on input "number" at bounding box center [700, 790] width 53 height 30
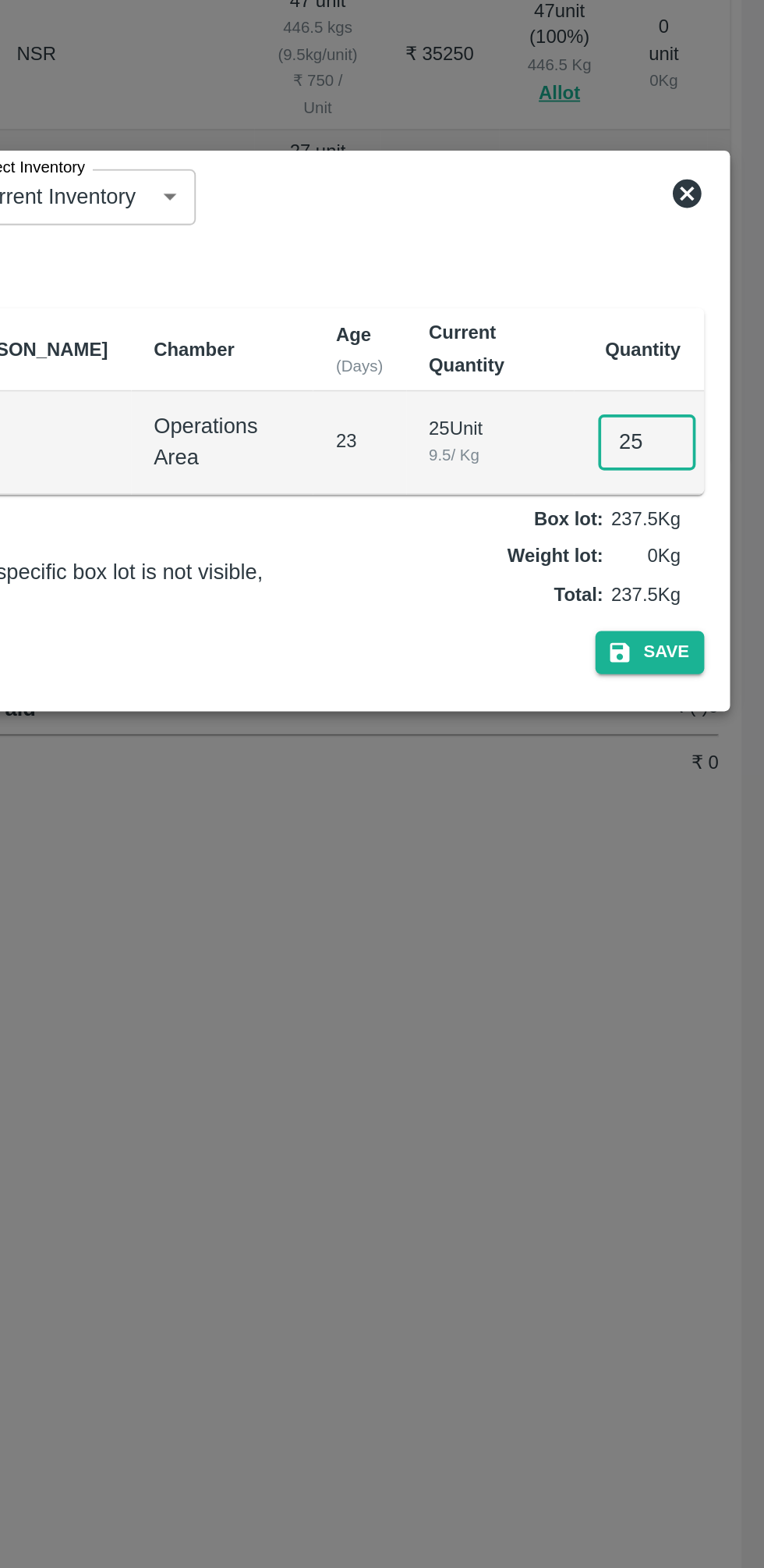
type input "25"
click at [718, 896] on button "Save" at bounding box center [702, 904] width 59 height 22
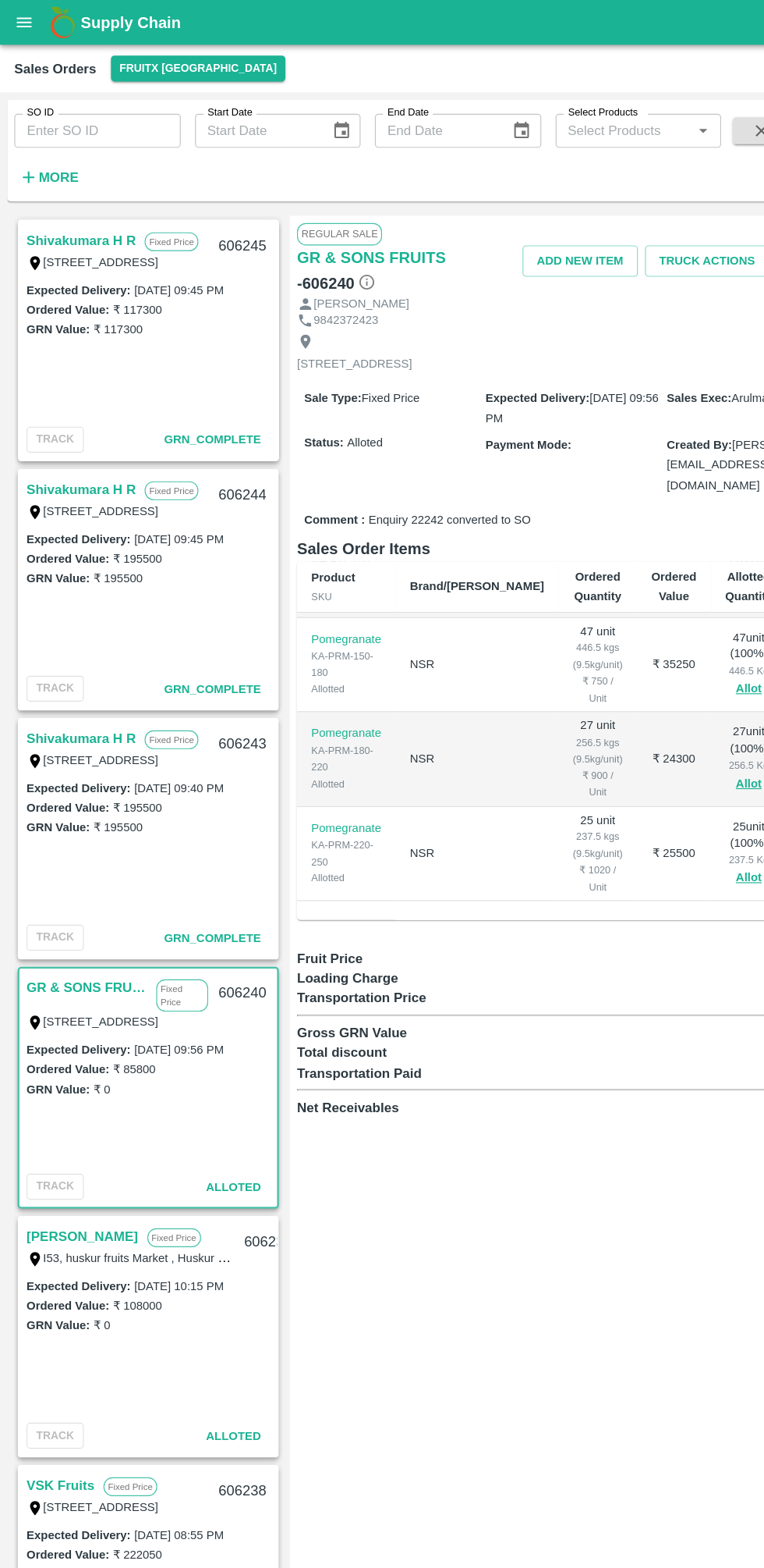
scroll to position [78, 100]
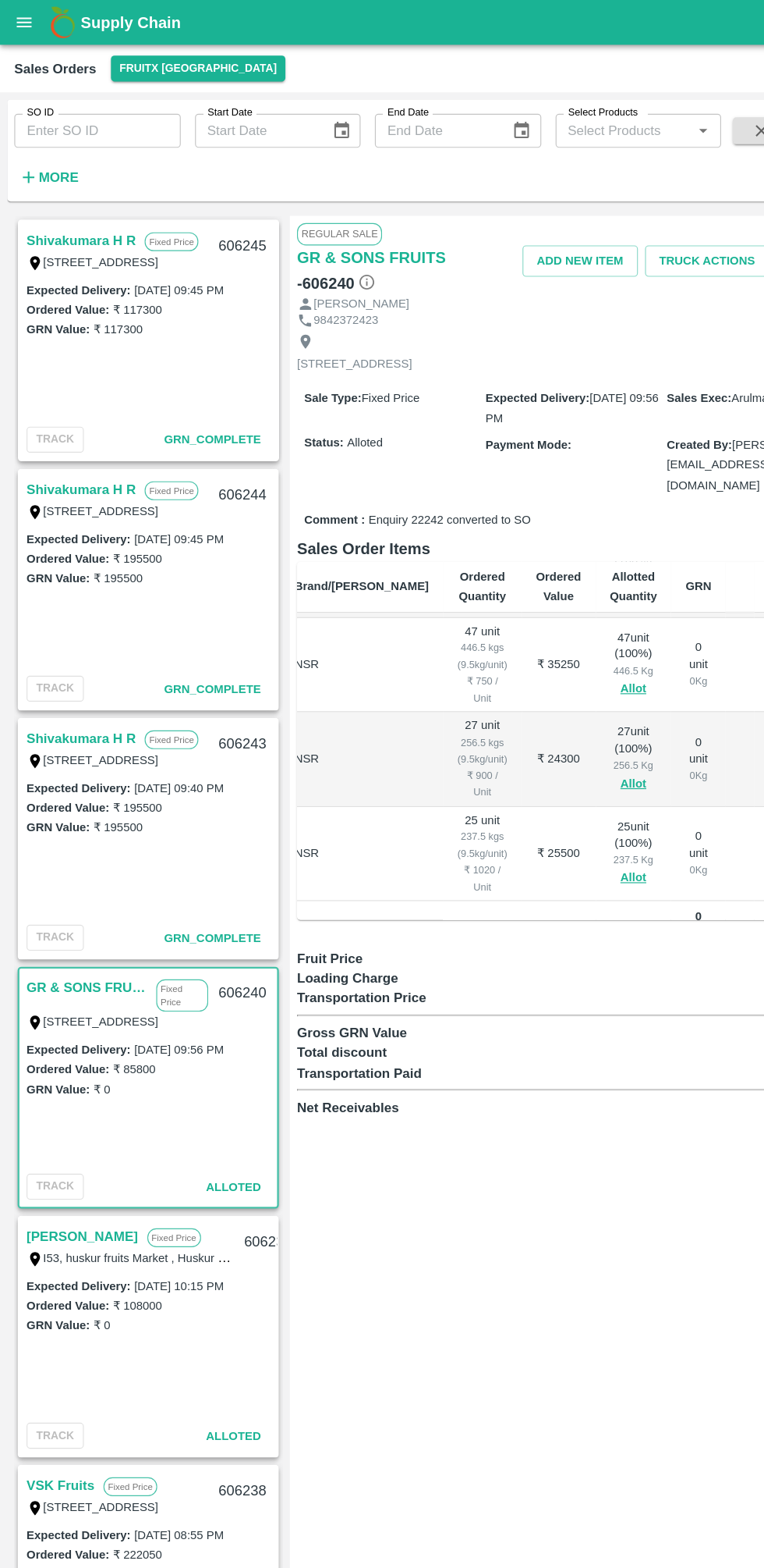
click at [24, 19] on icon "open drawer" at bounding box center [21, 19] width 13 height 8
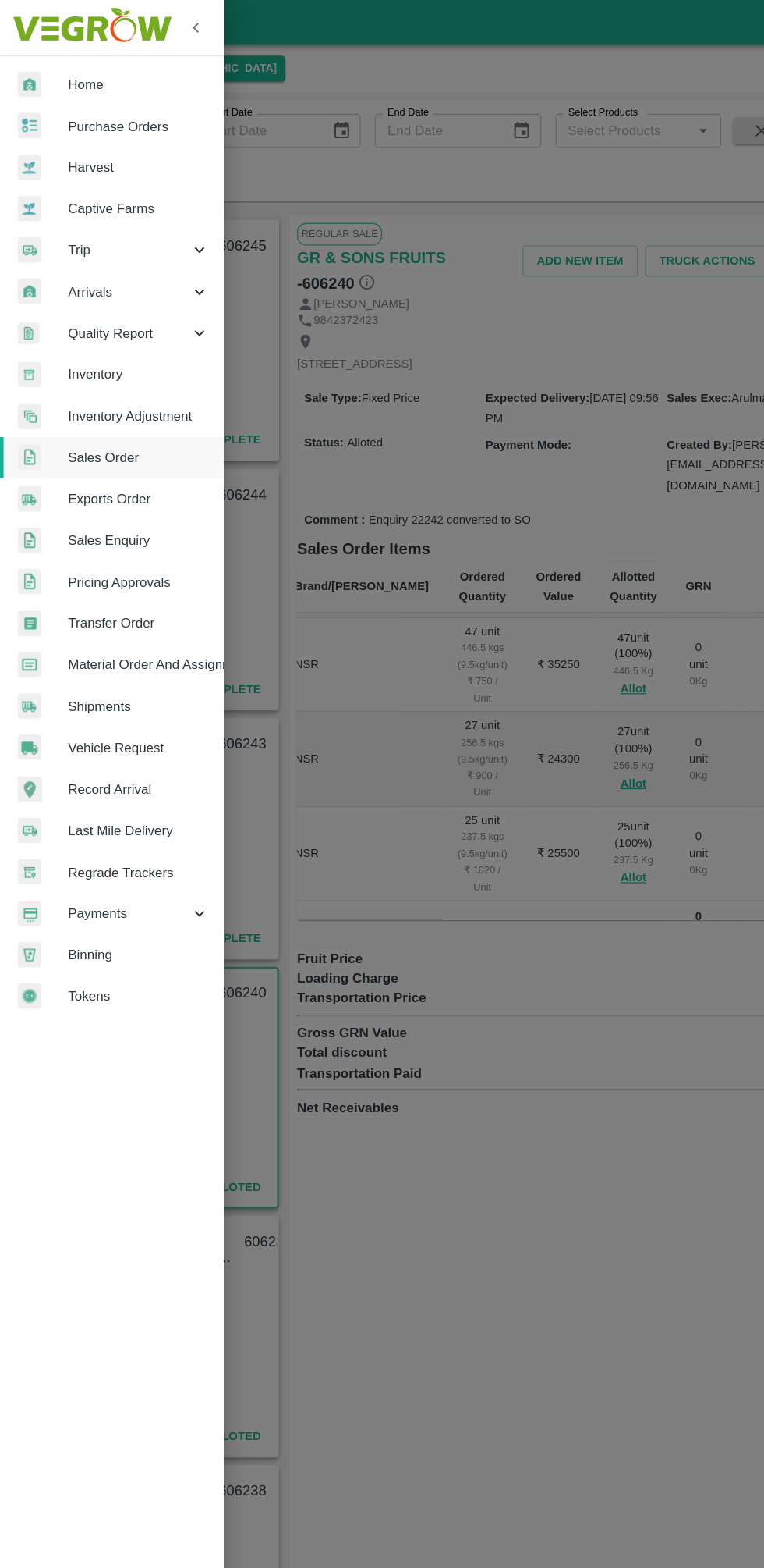
click at [71, 255] on span "Arrivals" at bounding box center [112, 254] width 106 height 17
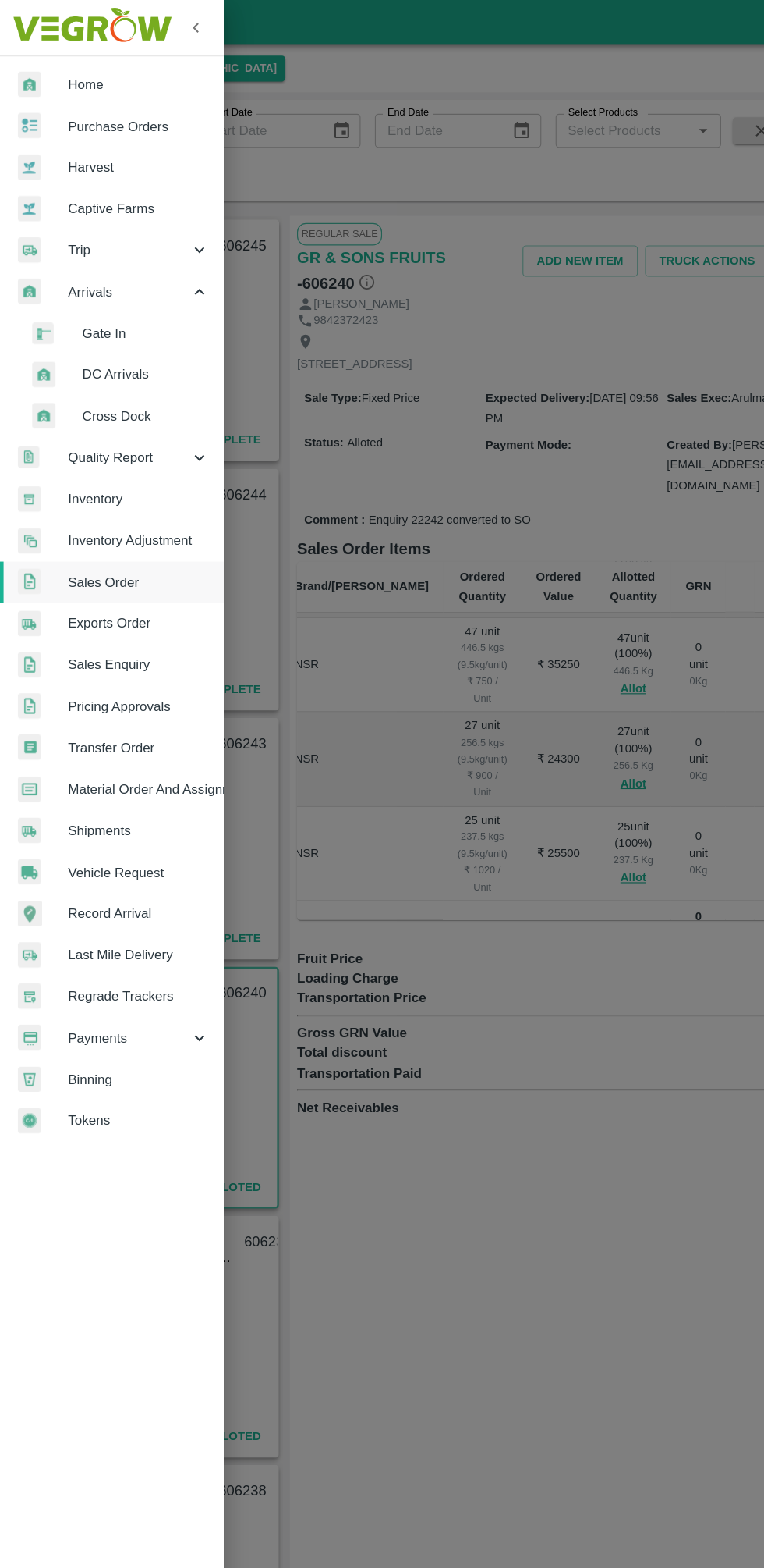
click at [81, 326] on span "DC Arrivals" at bounding box center [126, 326] width 111 height 17
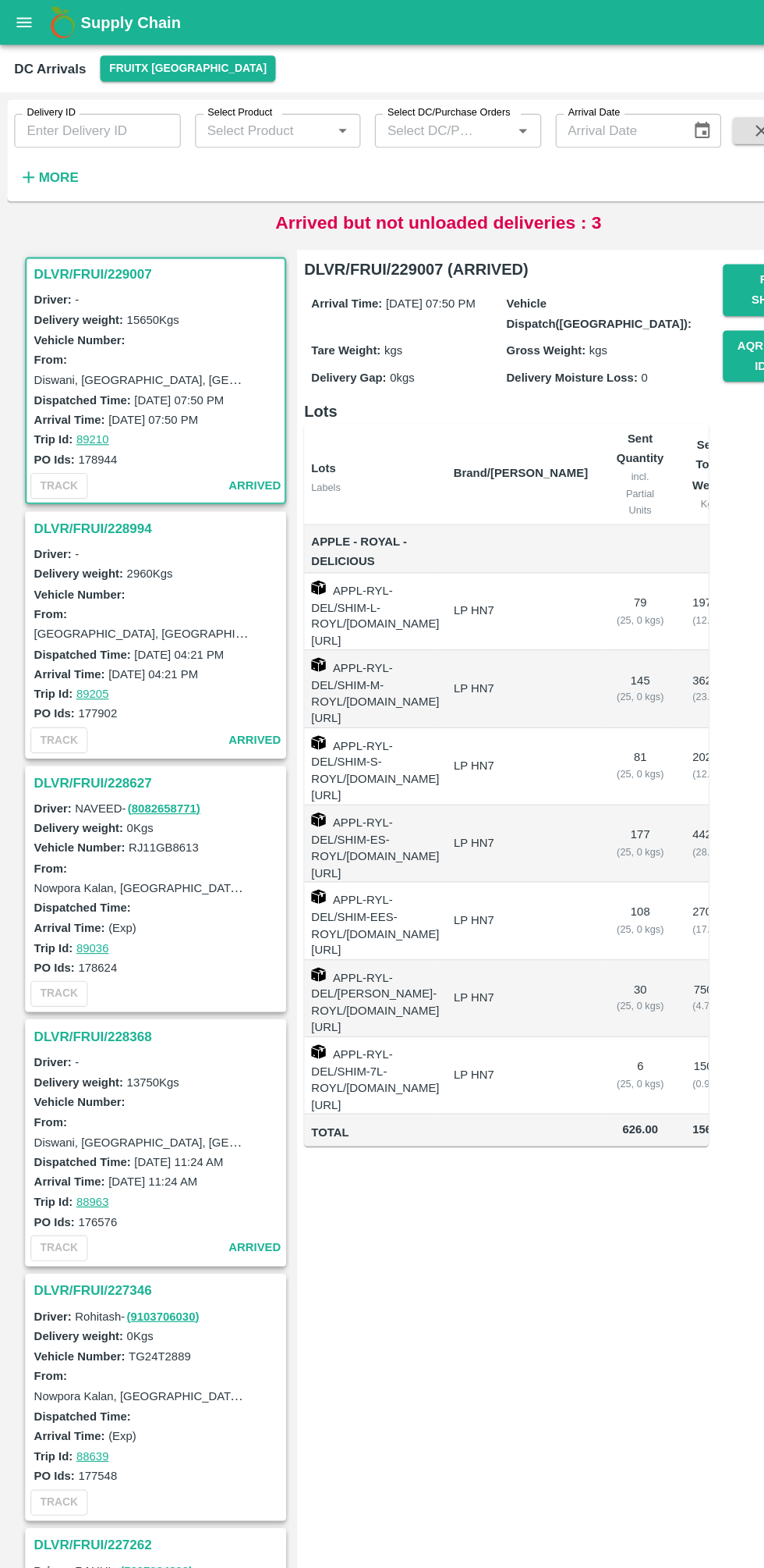
click at [46, 155] on strong "More" at bounding box center [51, 153] width 35 height 12
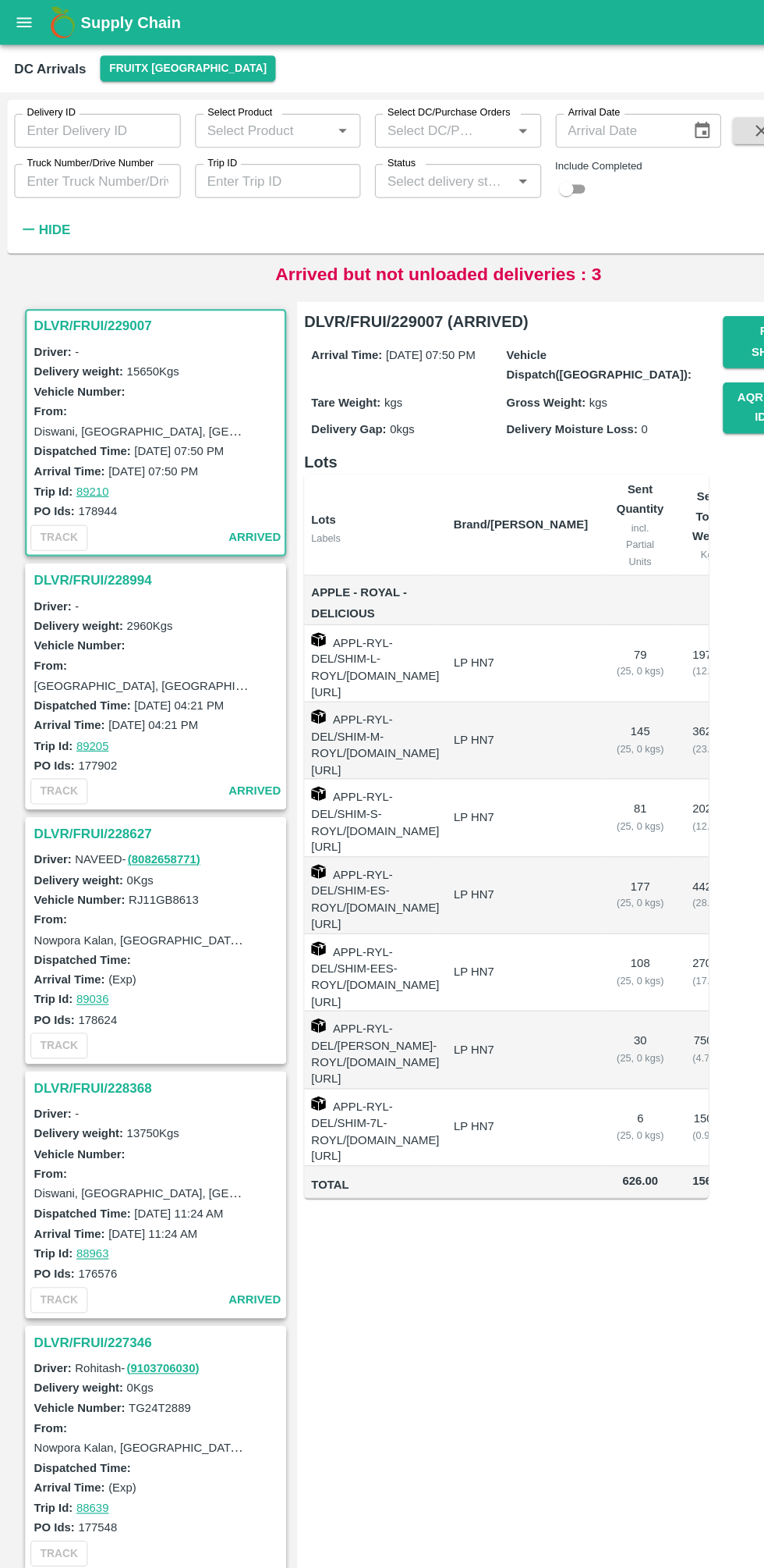
click at [270, 117] on input "Select Product" at bounding box center [230, 114] width 110 height 20
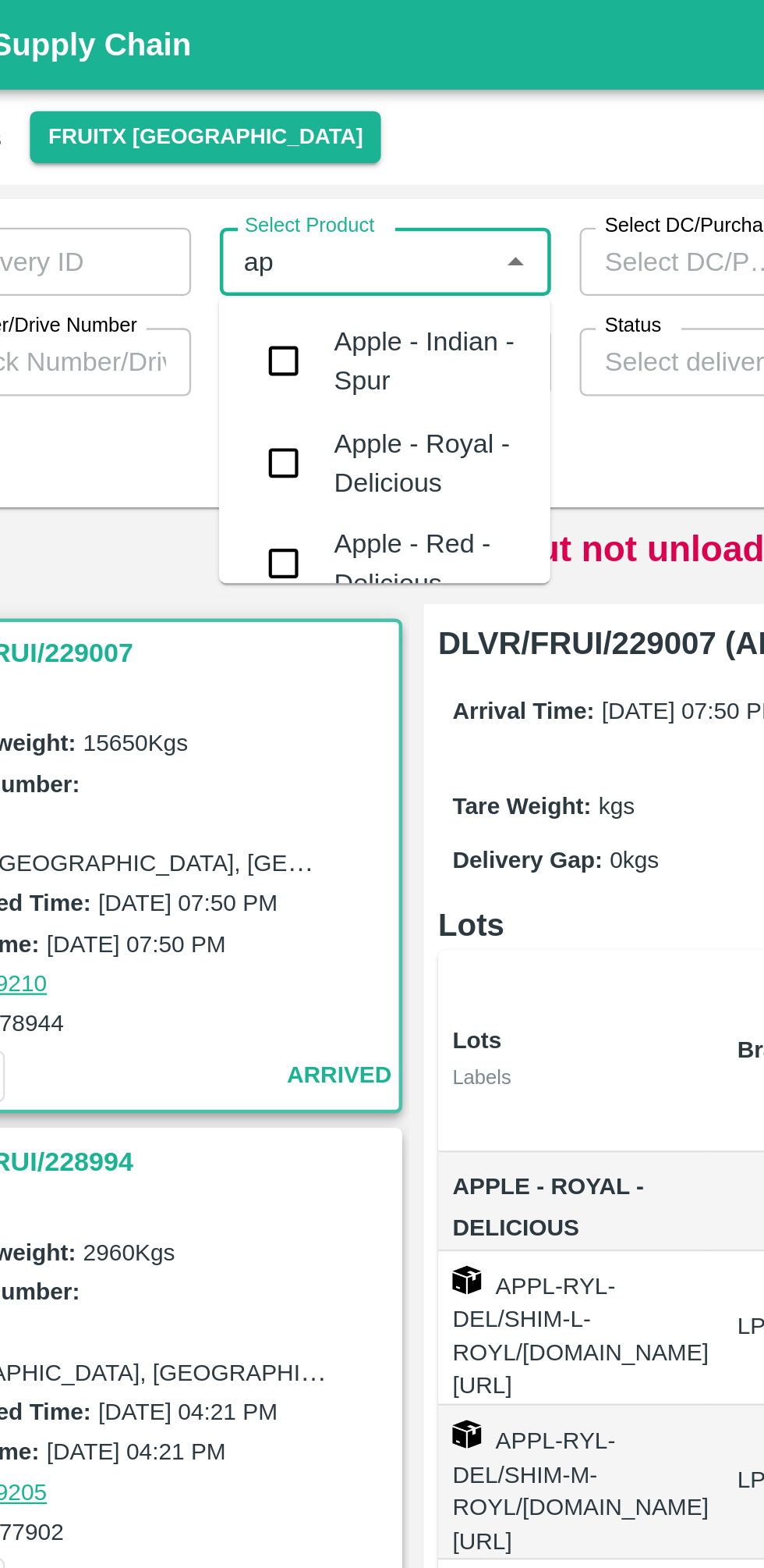
type input "a"
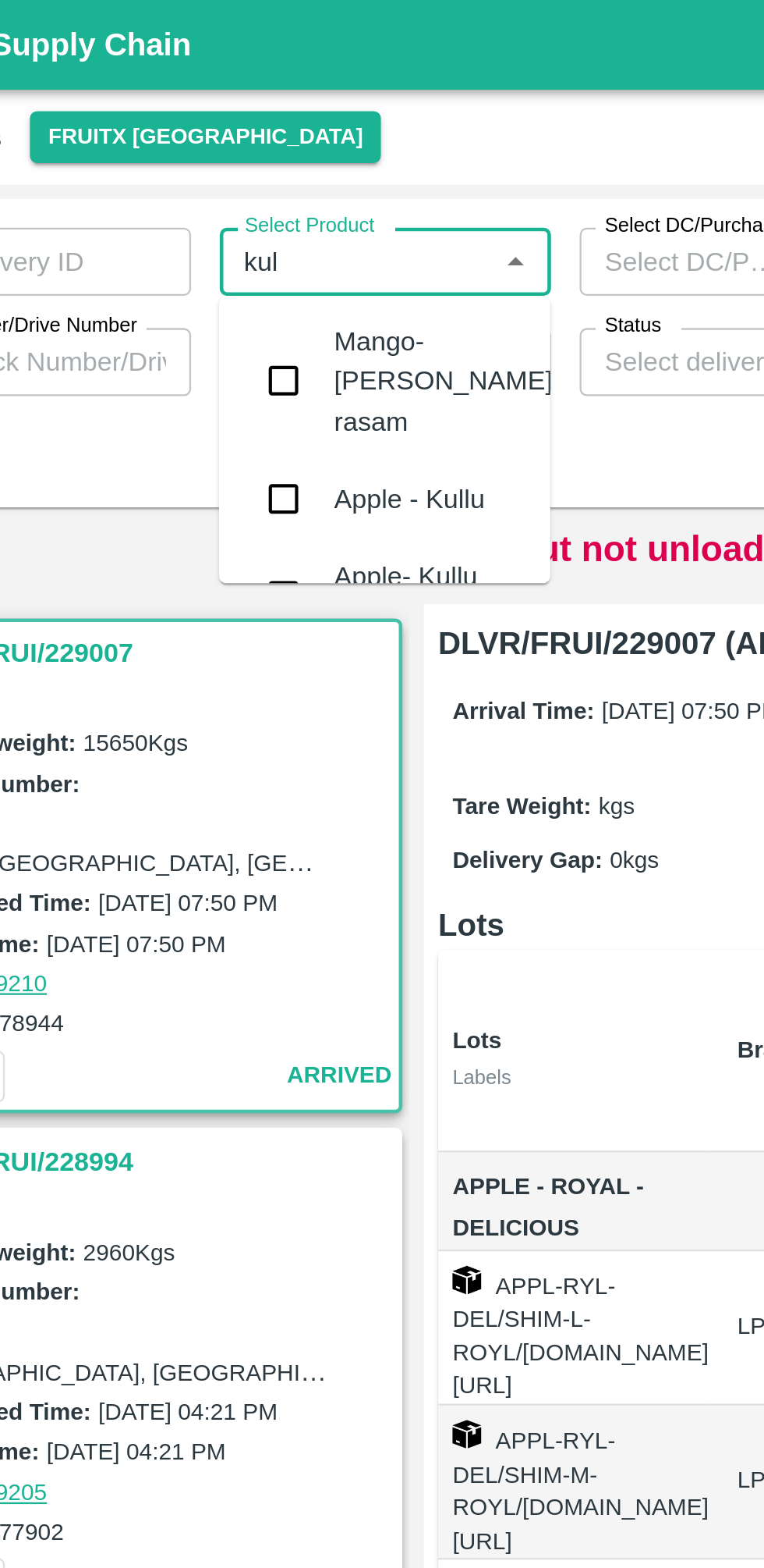
type input "[PERSON_NAME]"
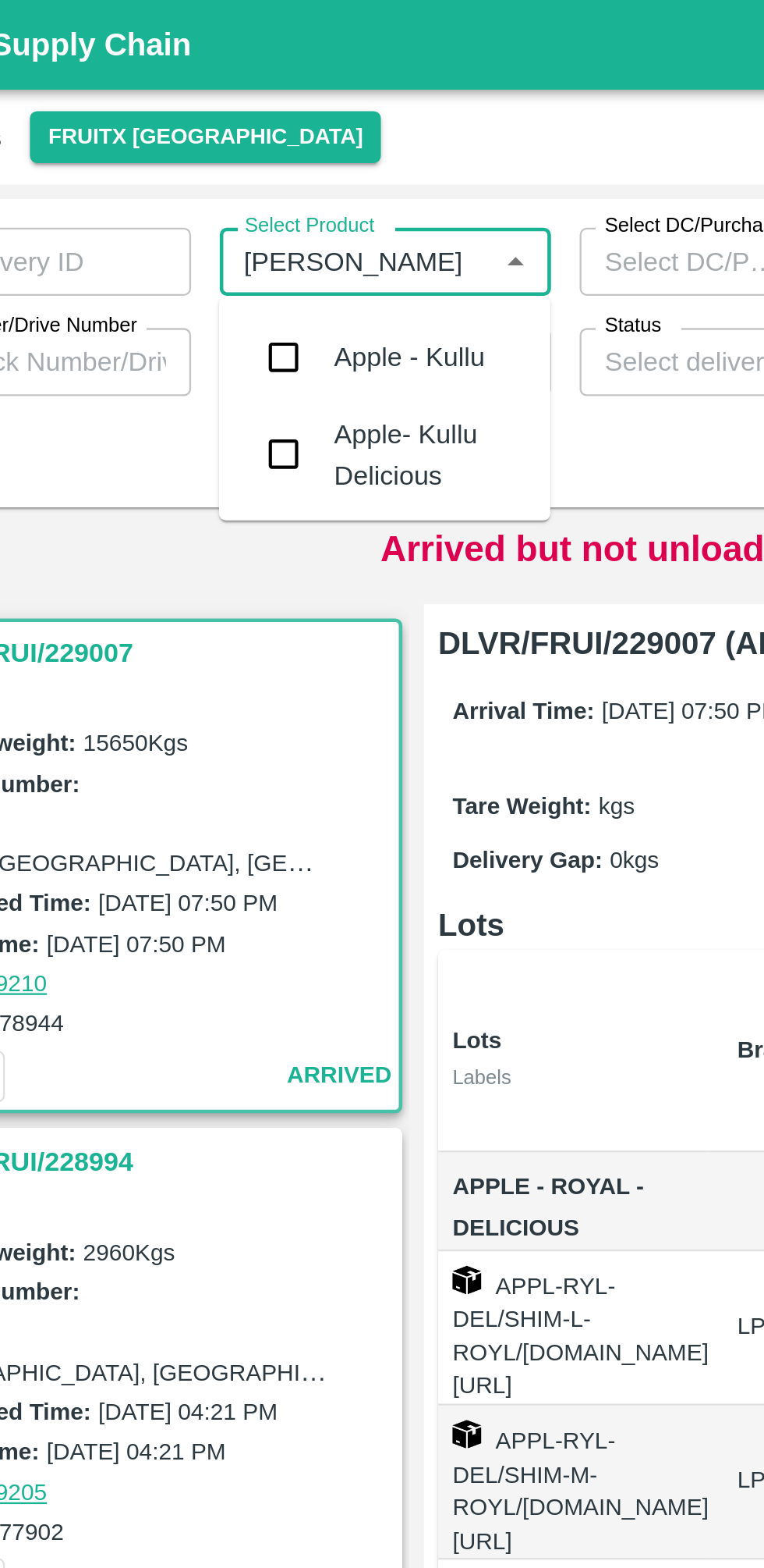
click at [269, 190] on div "Apple- Kullu Delicious" at bounding box center [261, 199] width 82 height 35
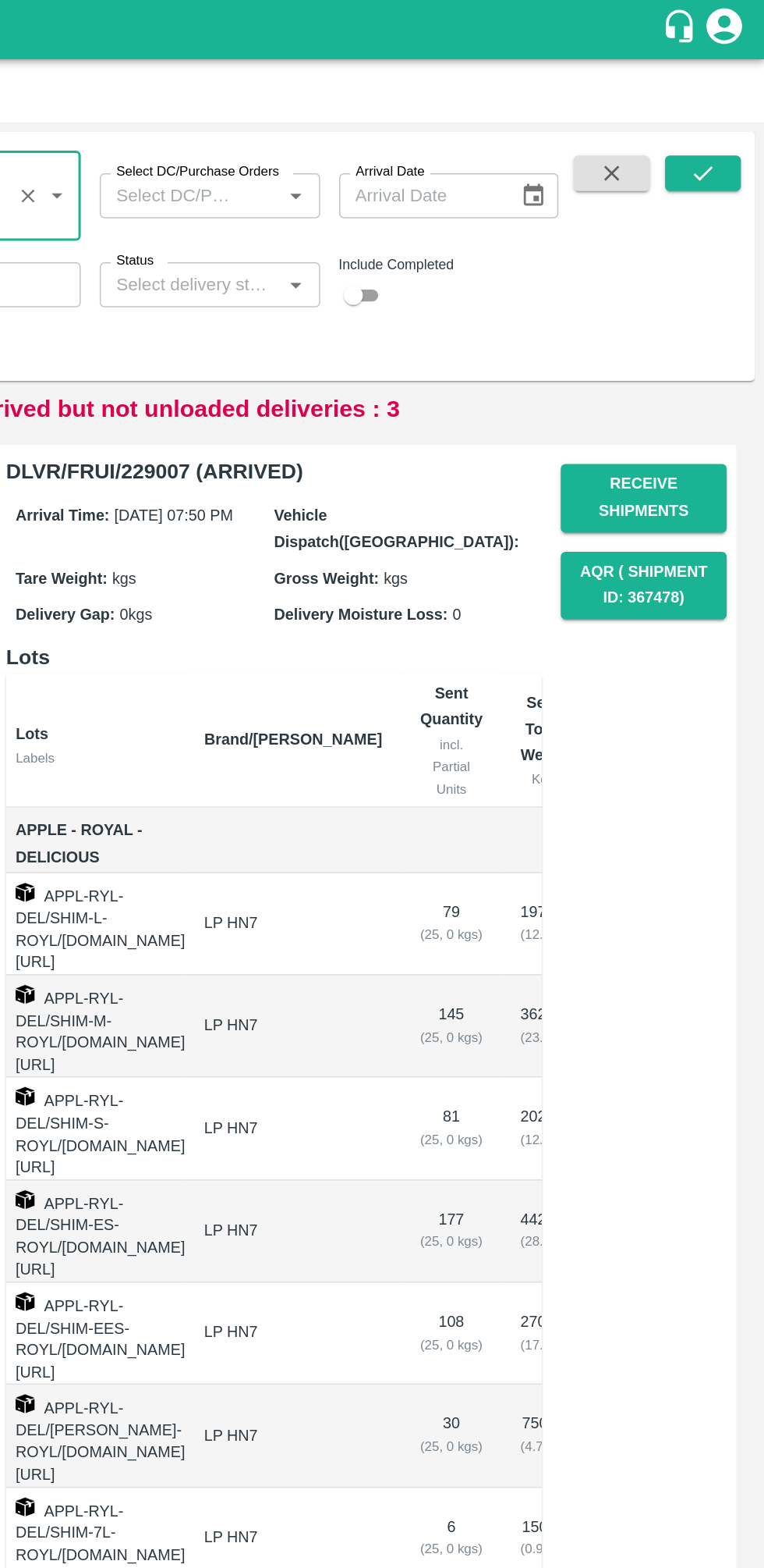
click at [512, 201] on input "checkbox" at bounding box center [494, 194] width 56 height 19
checkbox input "true"
click at [712, 118] on button "submit" at bounding box center [724, 113] width 50 height 23
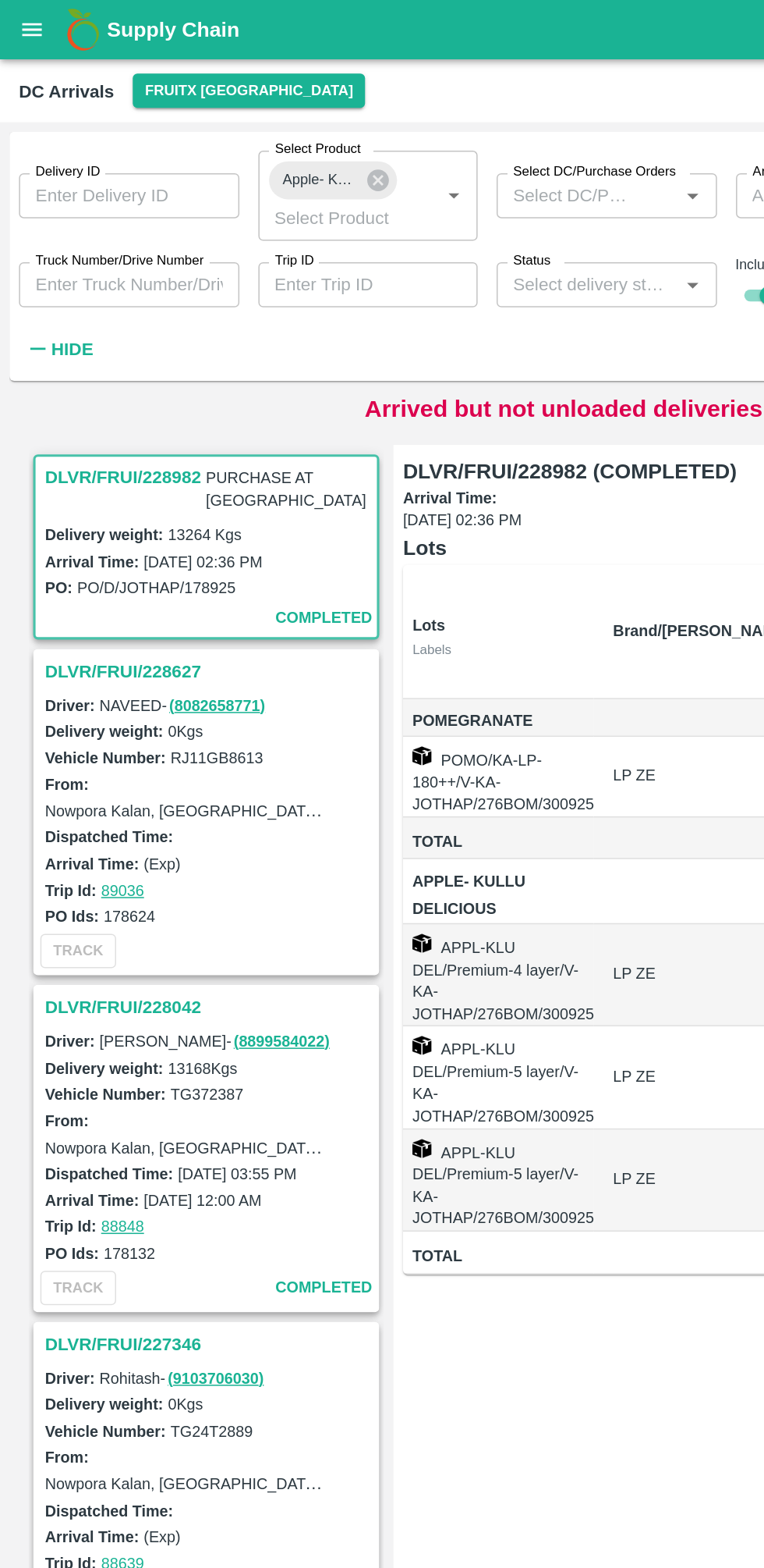
click at [99, 432] on h3 "DLVR/FRUI/228627" at bounding box center [138, 442] width 217 height 20
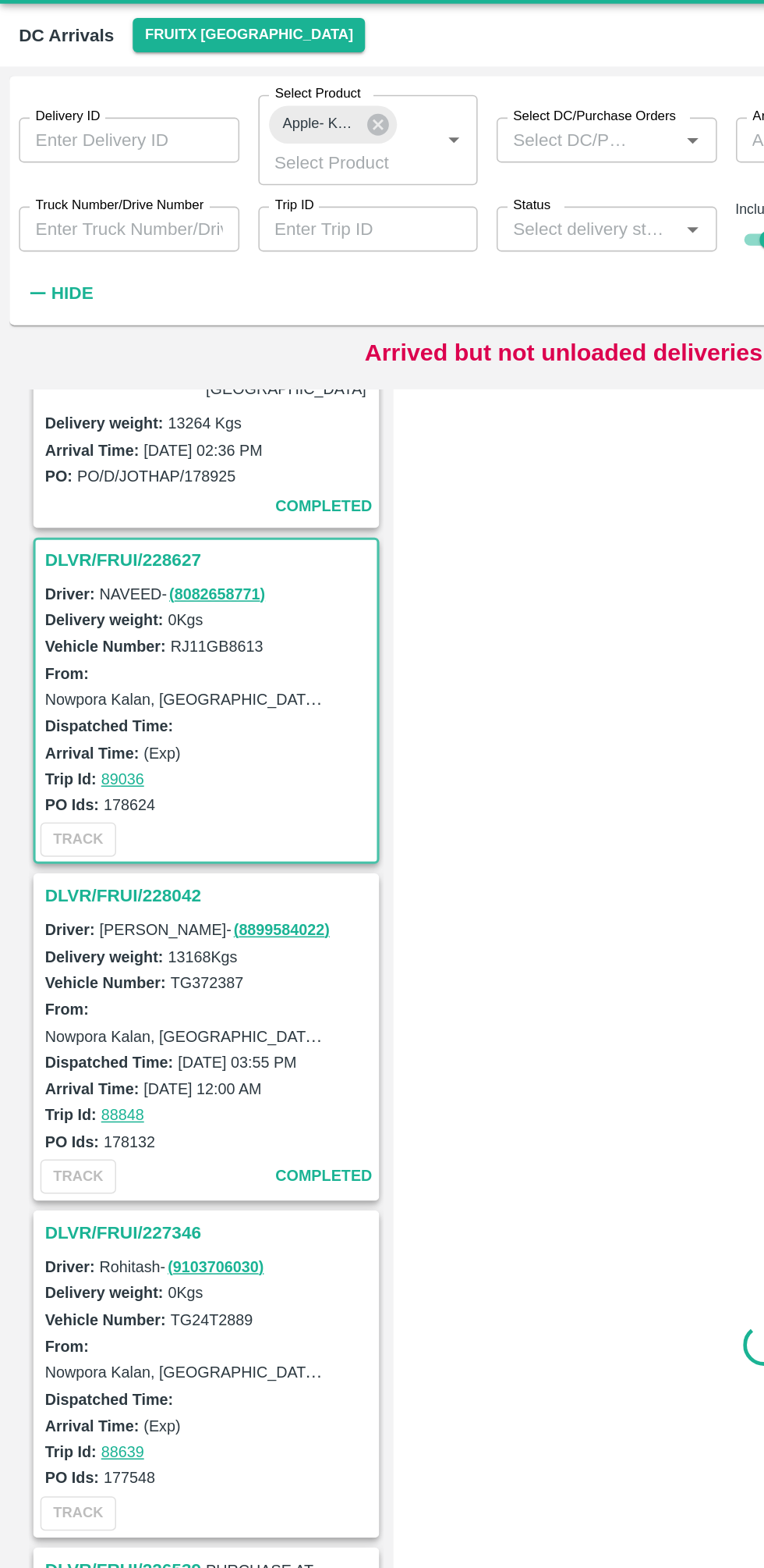
scroll to position [119, 0]
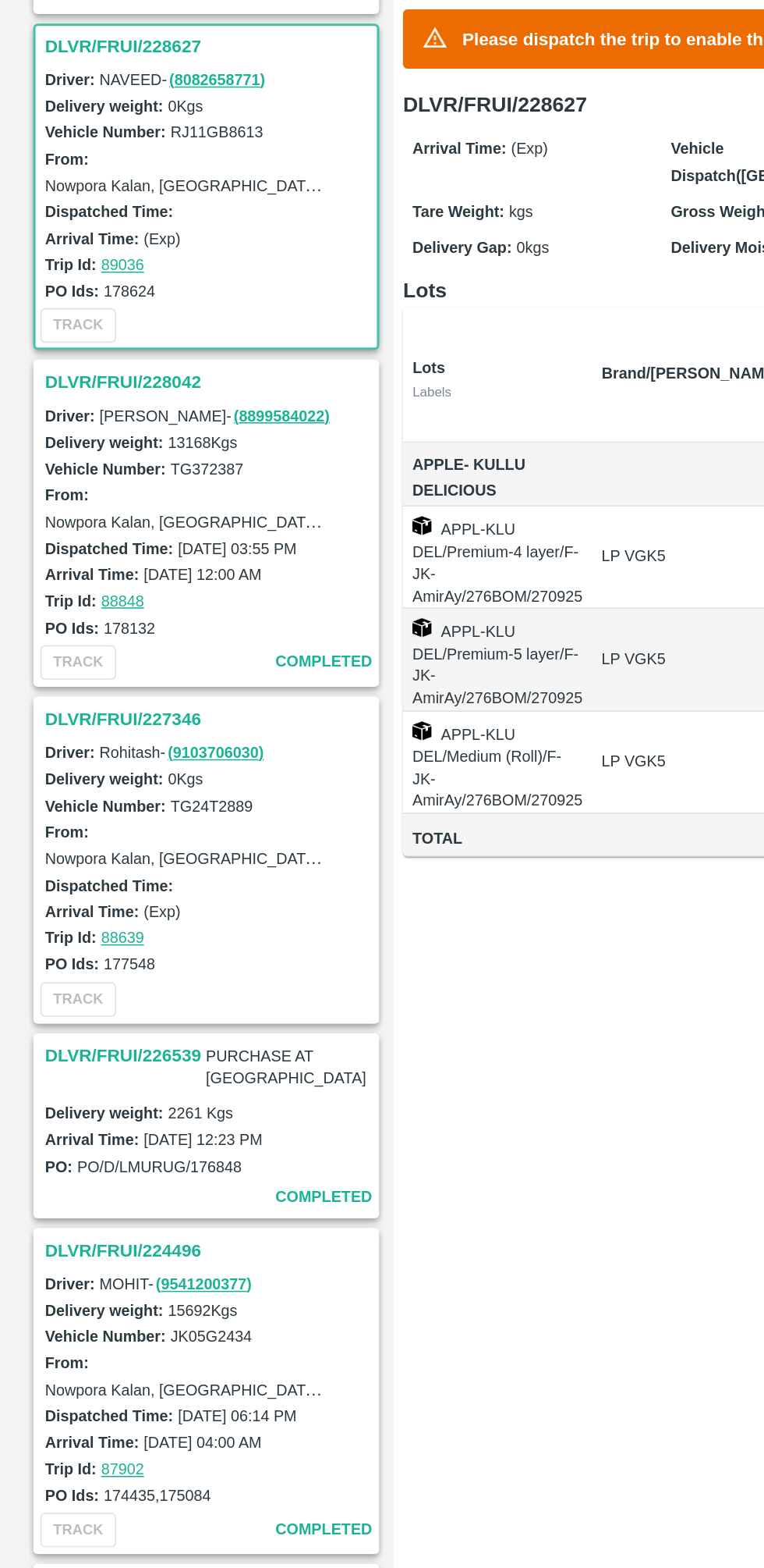
click at [112, 534] on h3 "DLVR/FRUI/228042" at bounding box center [138, 544] width 217 height 20
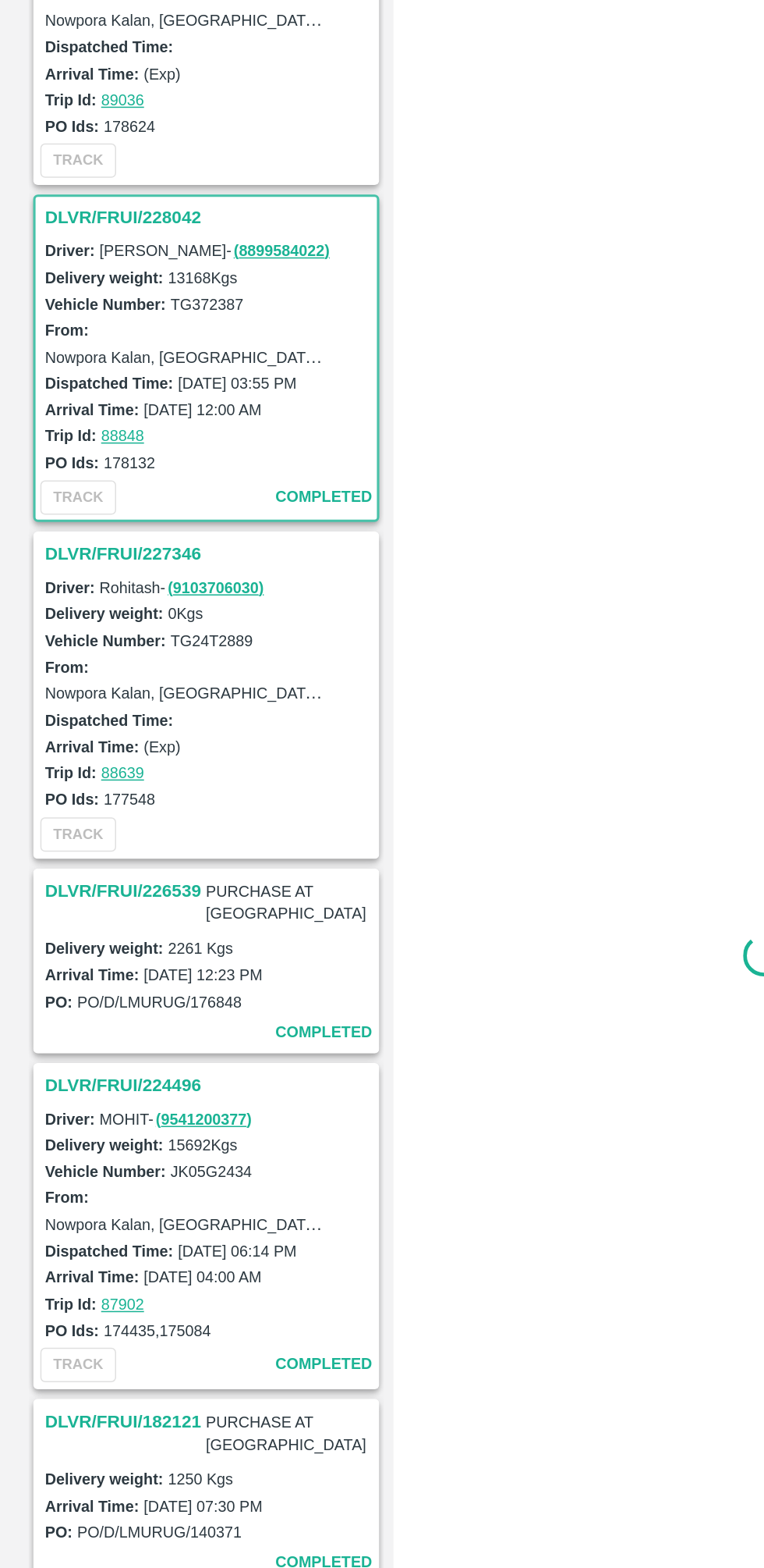
scroll to position [339, 0]
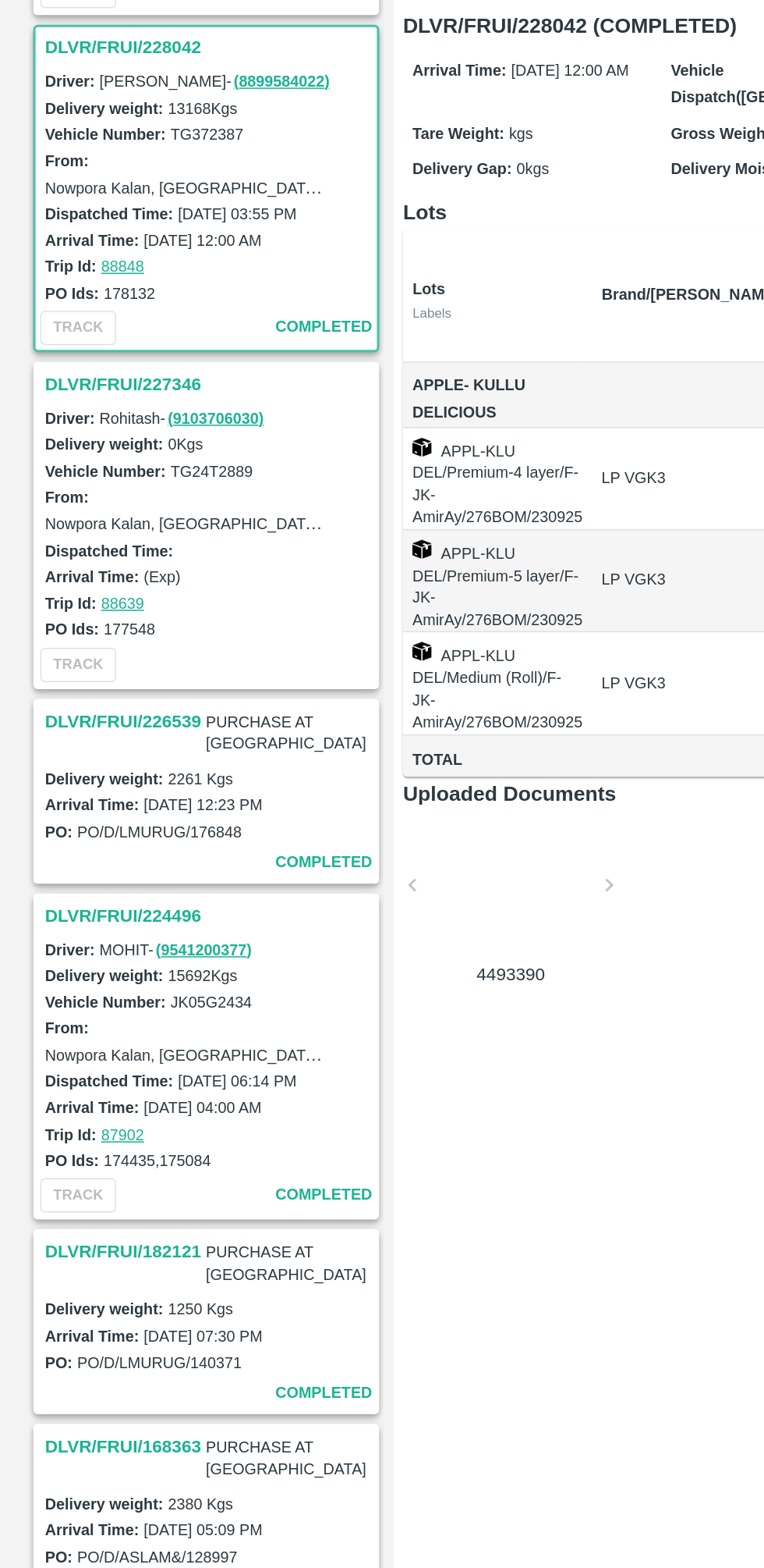
click at [103, 536] on h3 "DLVR/FRUI/227346" at bounding box center [138, 546] width 217 height 20
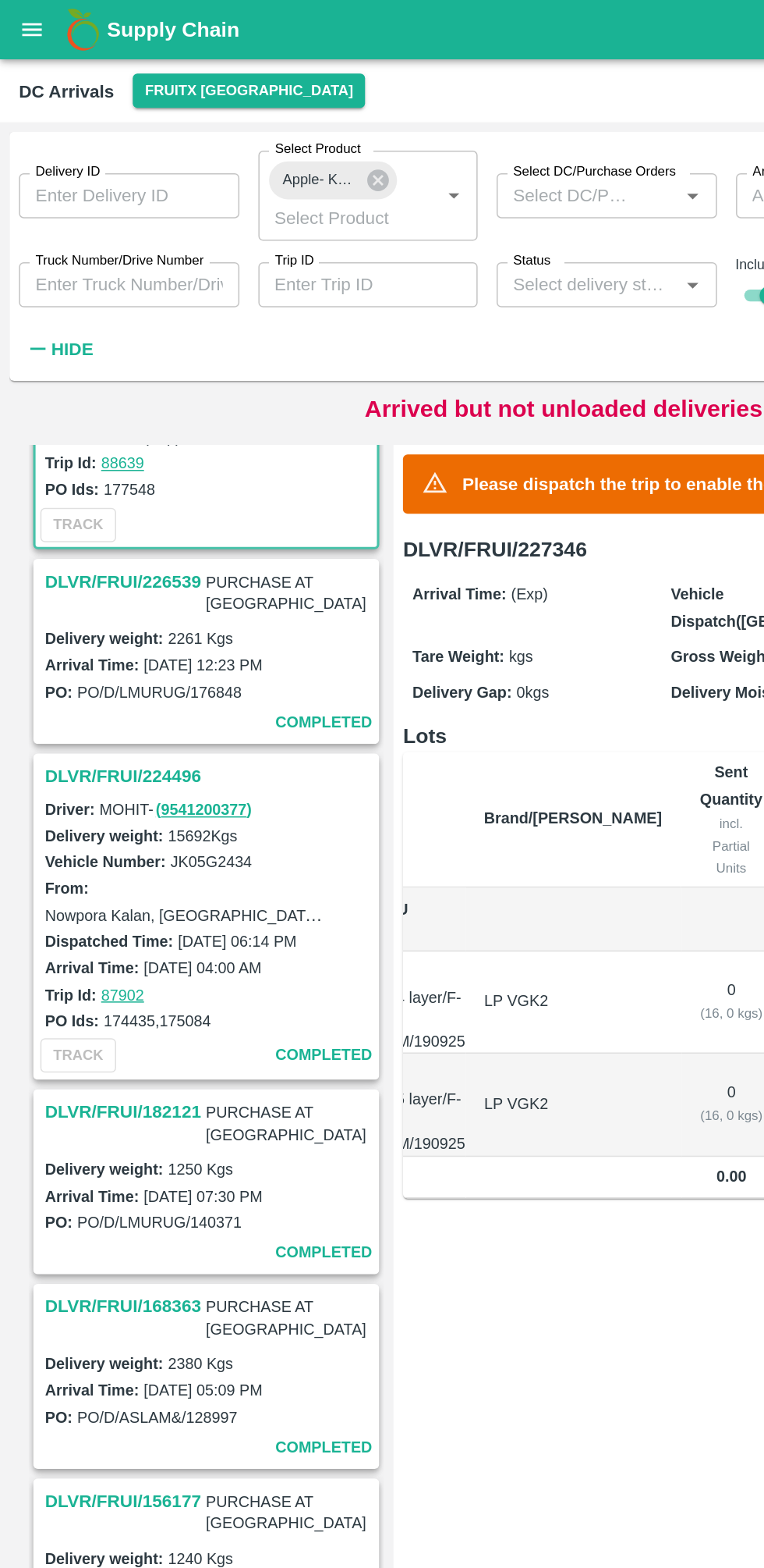
scroll to position [0, 91]
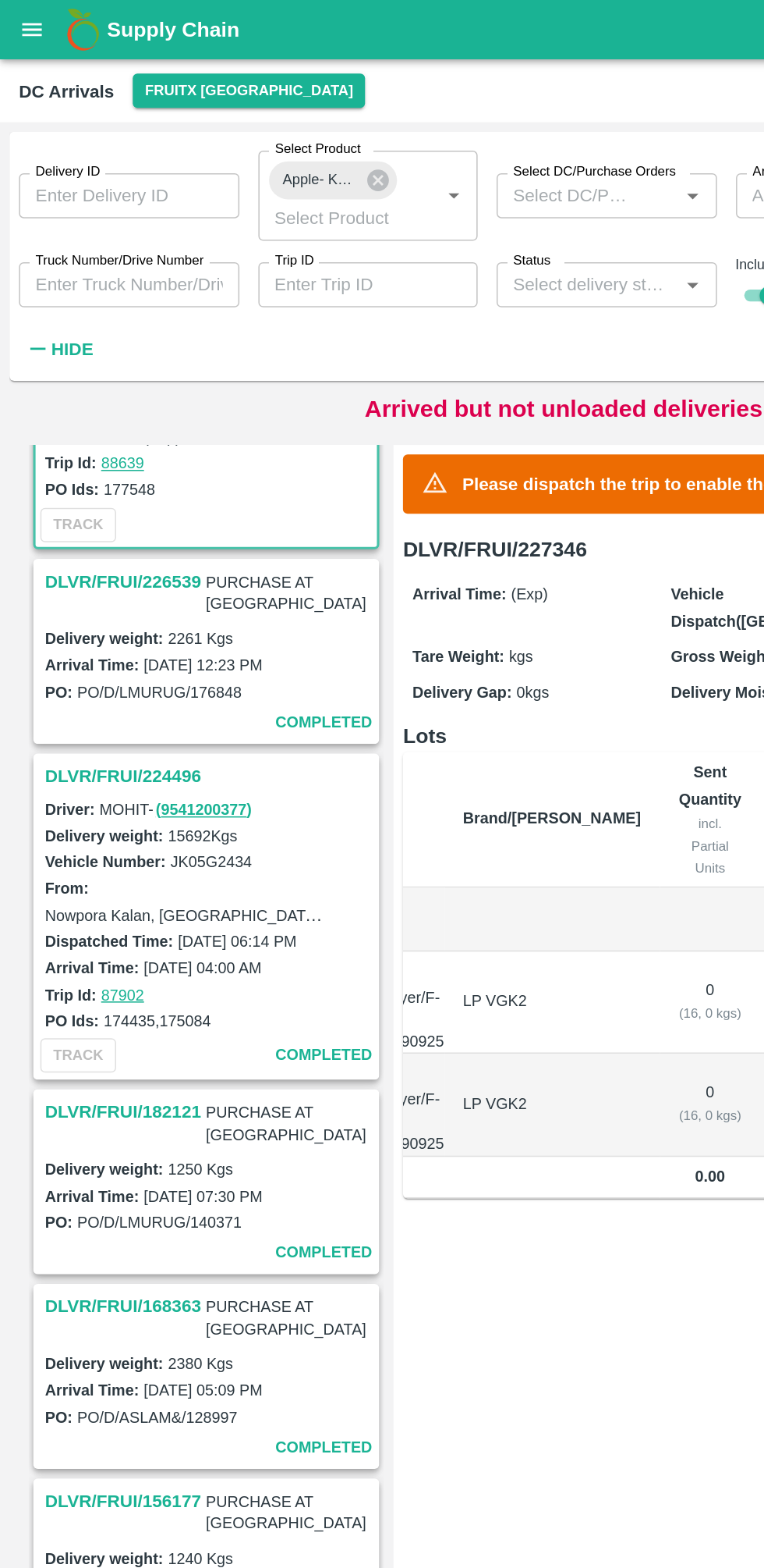
click at [92, 372] on h3 "DLVR/FRUI/226539" at bounding box center [81, 382] width 103 height 20
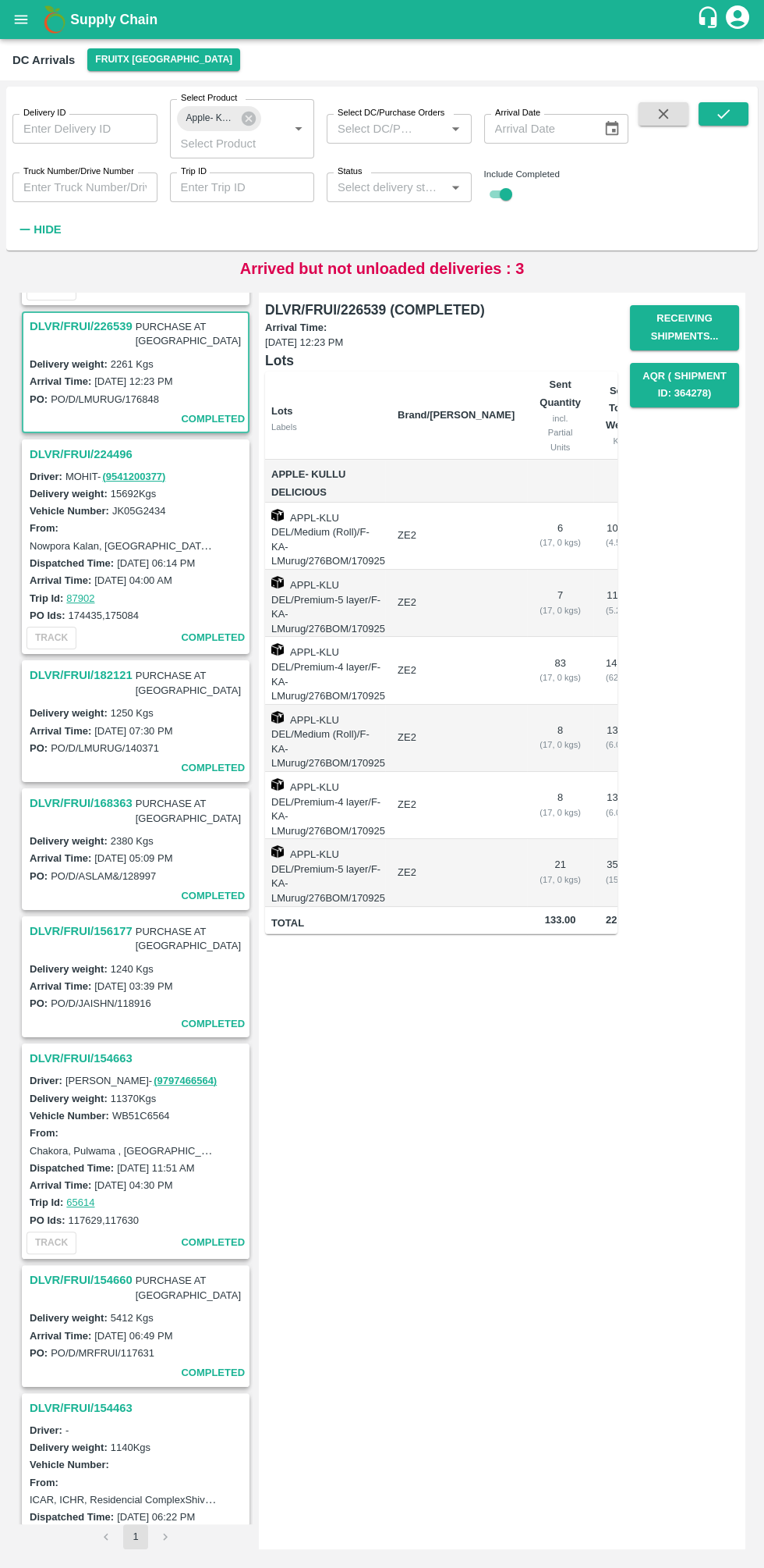
click at [35, 24] on button "open drawer" at bounding box center [20, 20] width 36 height 36
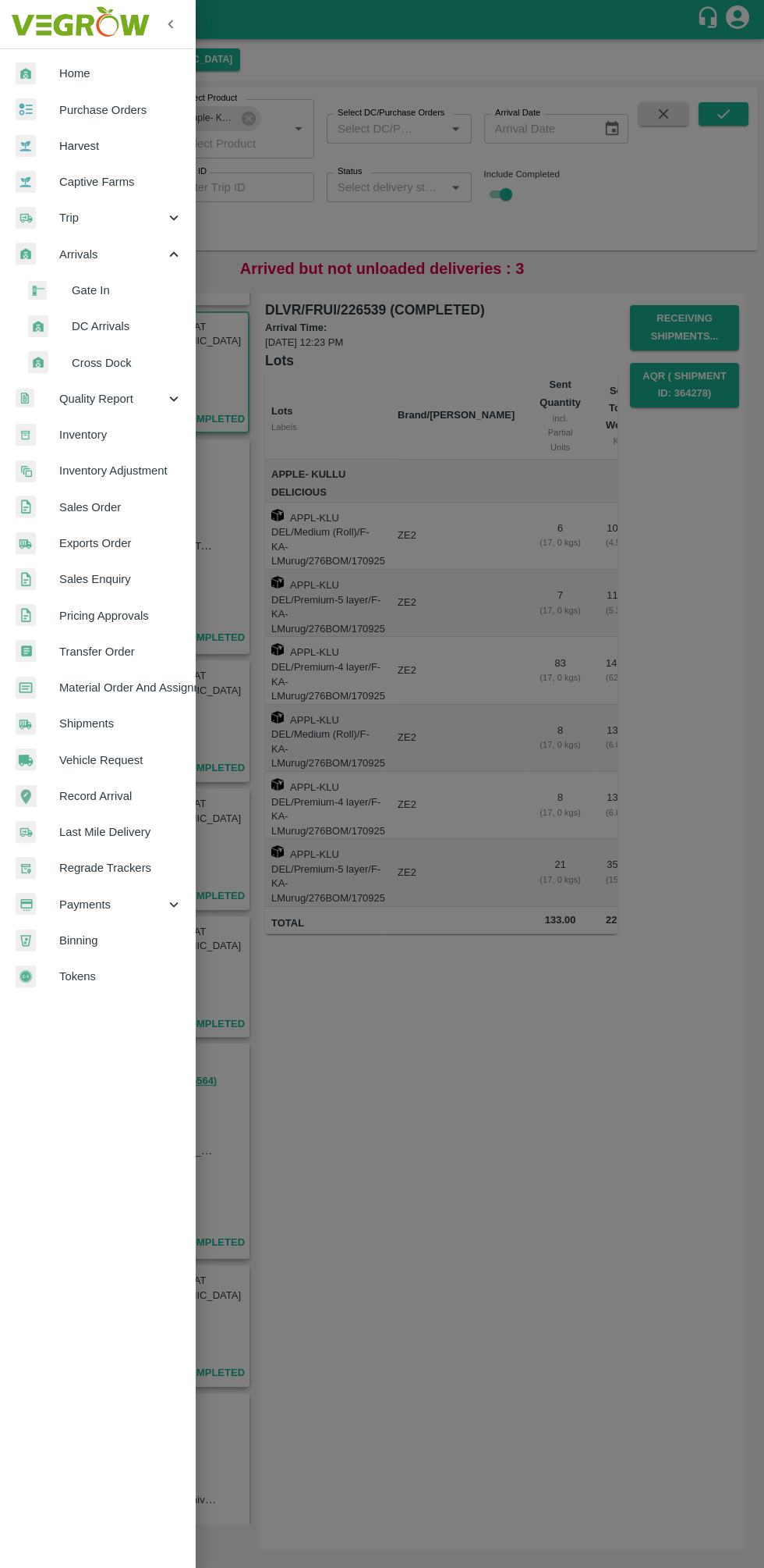
click at [109, 510] on span "Sales Order" at bounding box center [121, 507] width 124 height 17
